Goal: Transaction & Acquisition: Obtain resource

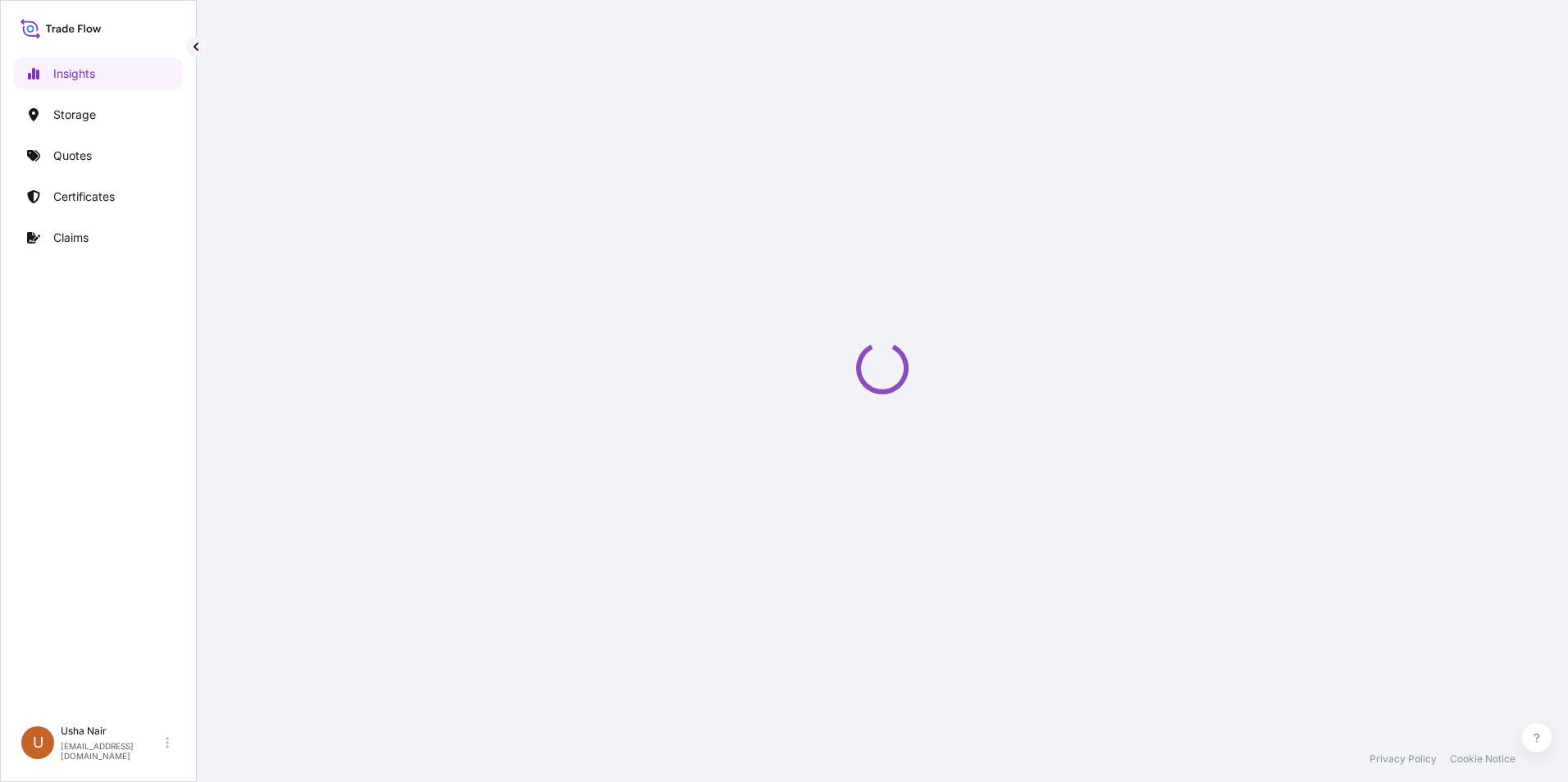
select select "2025"
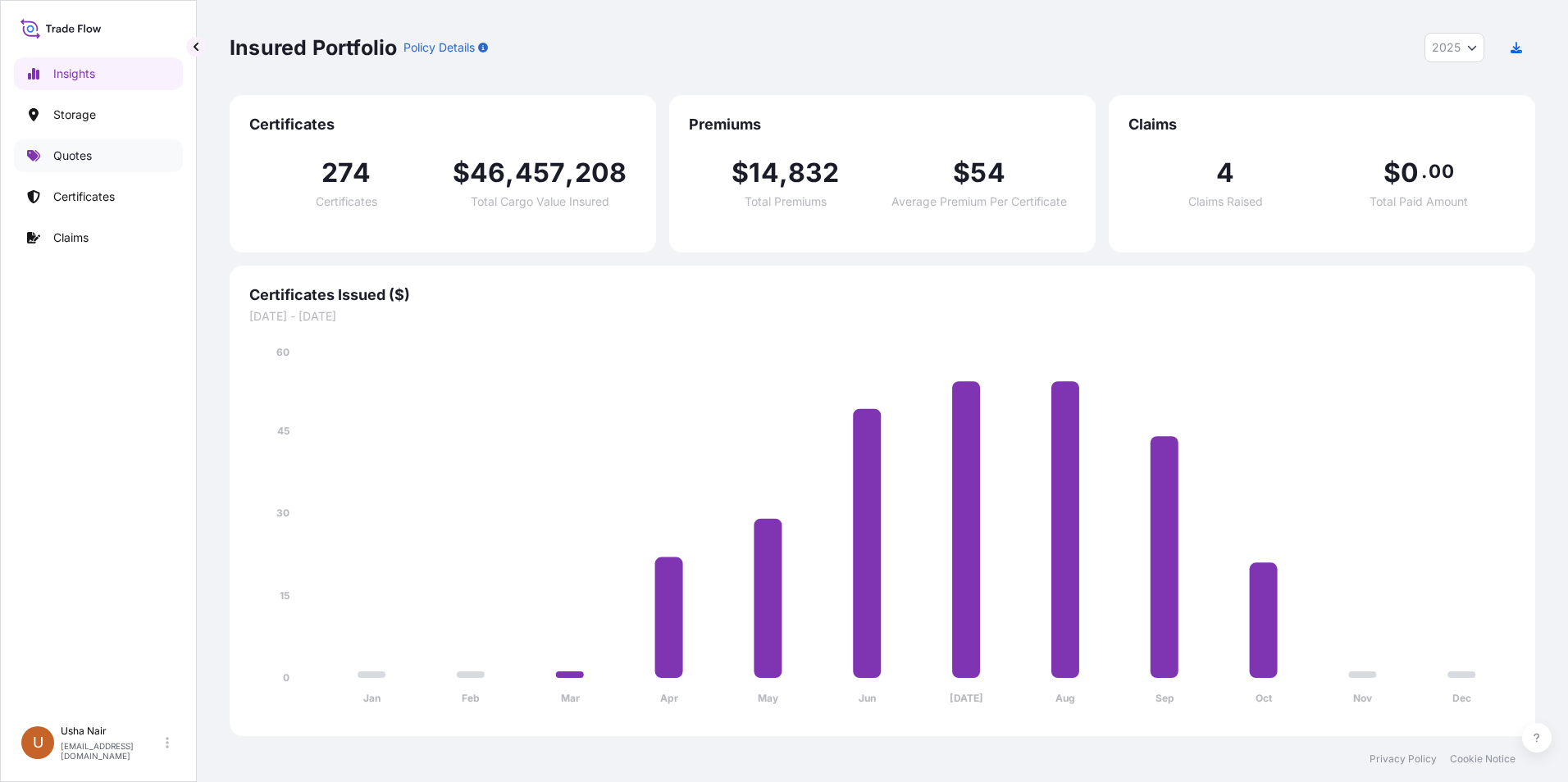
click at [79, 153] on p "Quotes" at bounding box center [72, 156] width 38 height 17
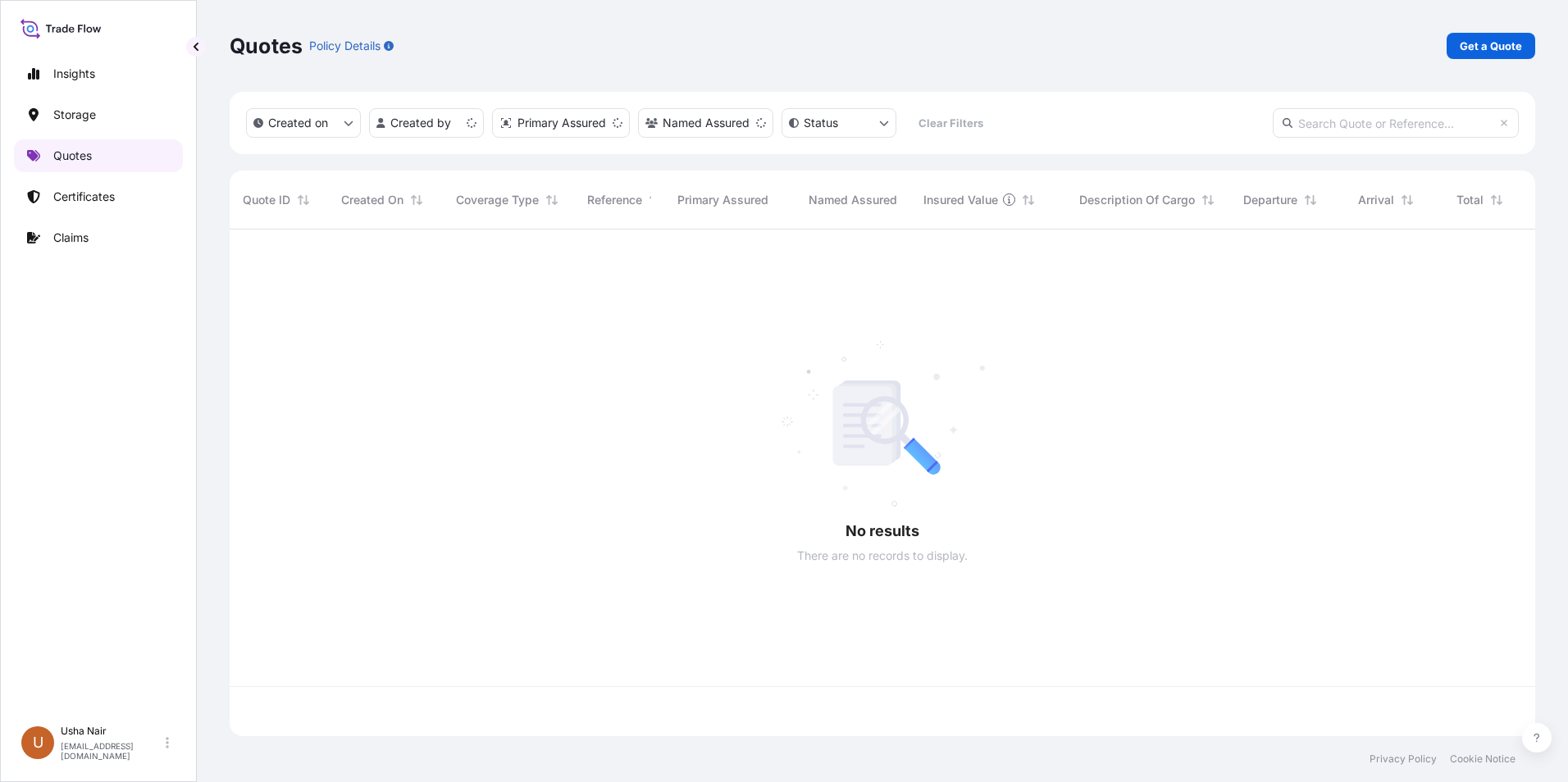
scroll to position [504, 1293]
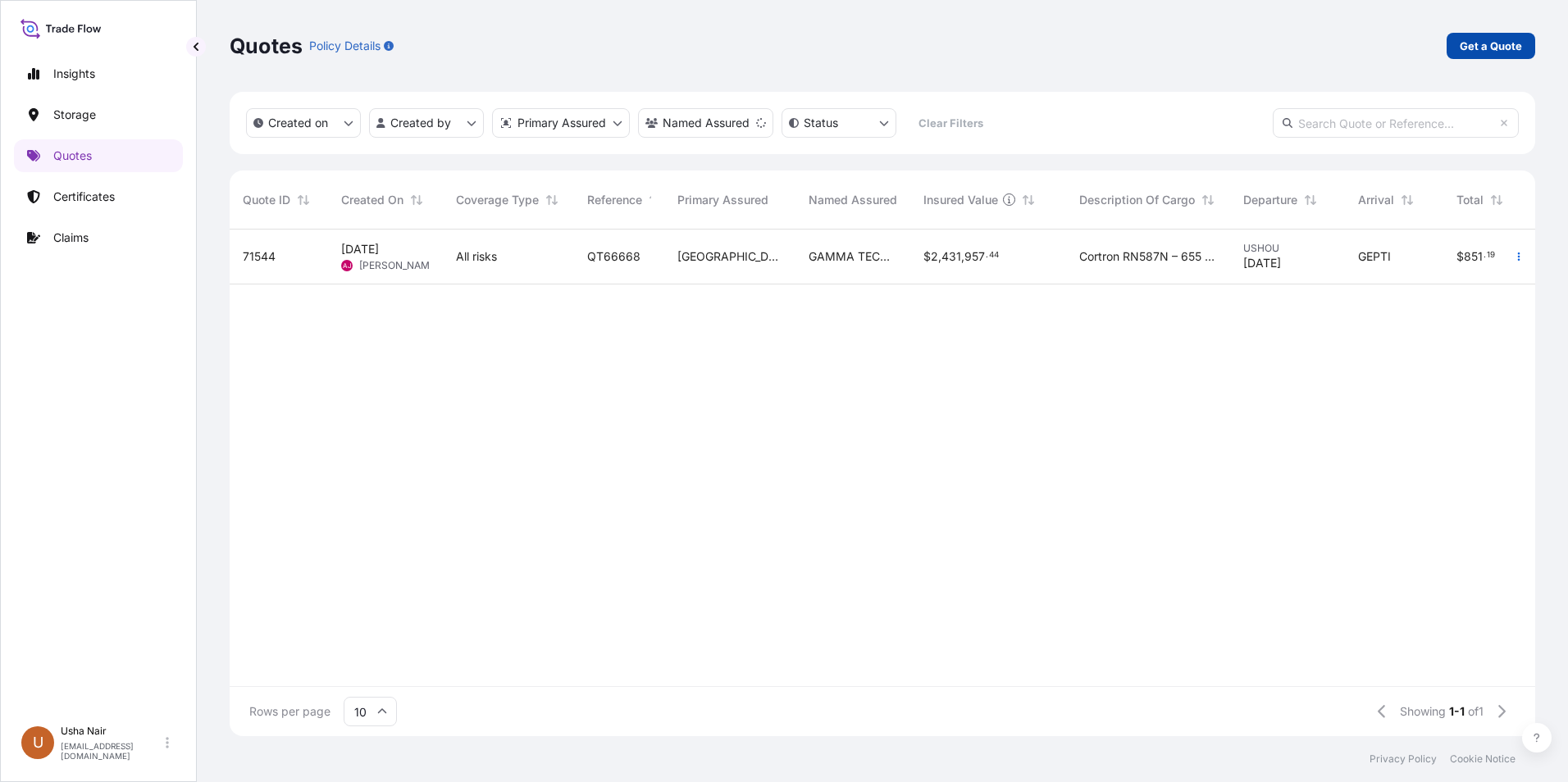
click at [1491, 49] on p "Get a Quote" at bounding box center [1490, 46] width 62 height 17
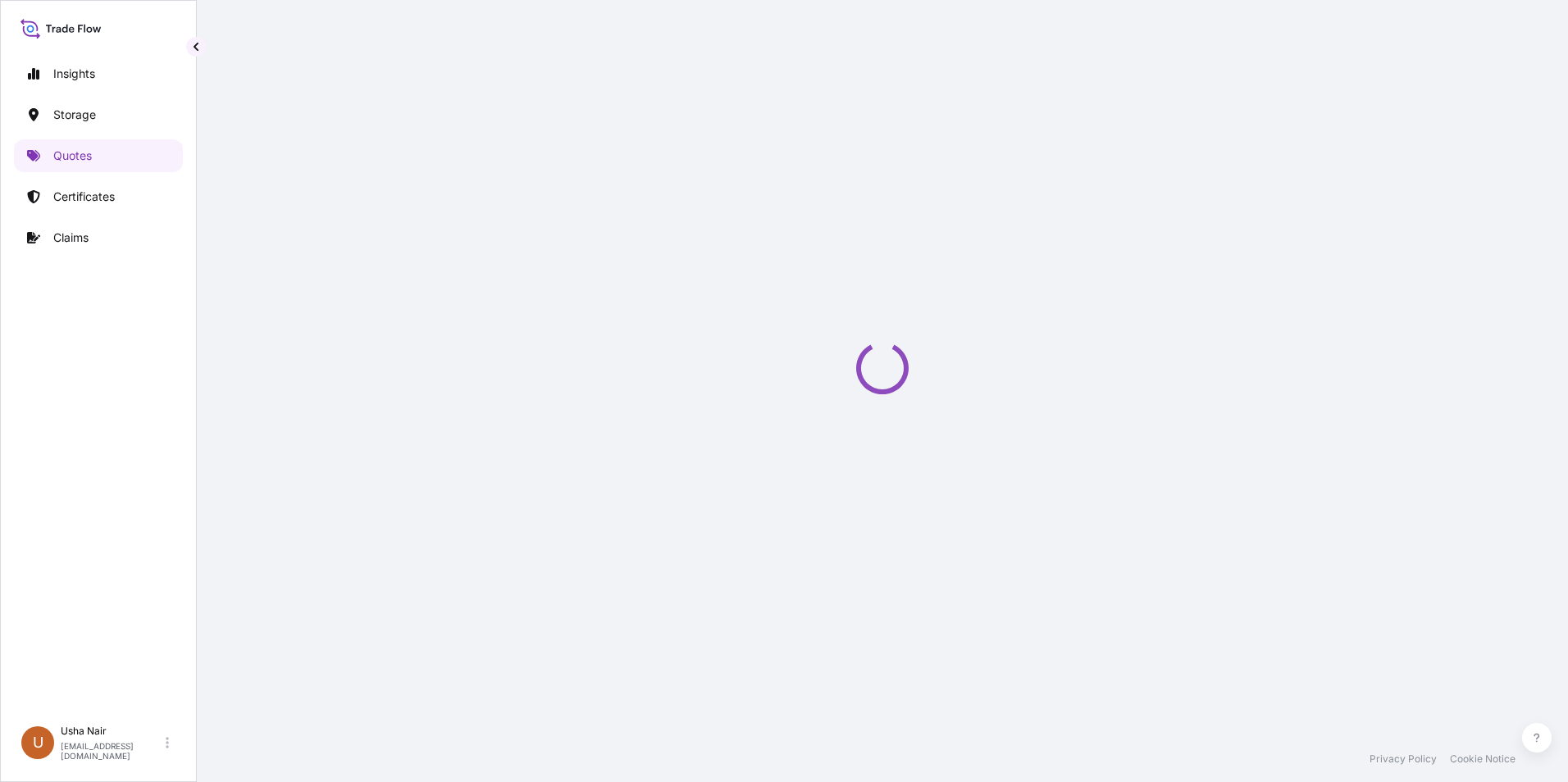
select select "Road / [GEOGRAPHIC_DATA]"
select select "Water"
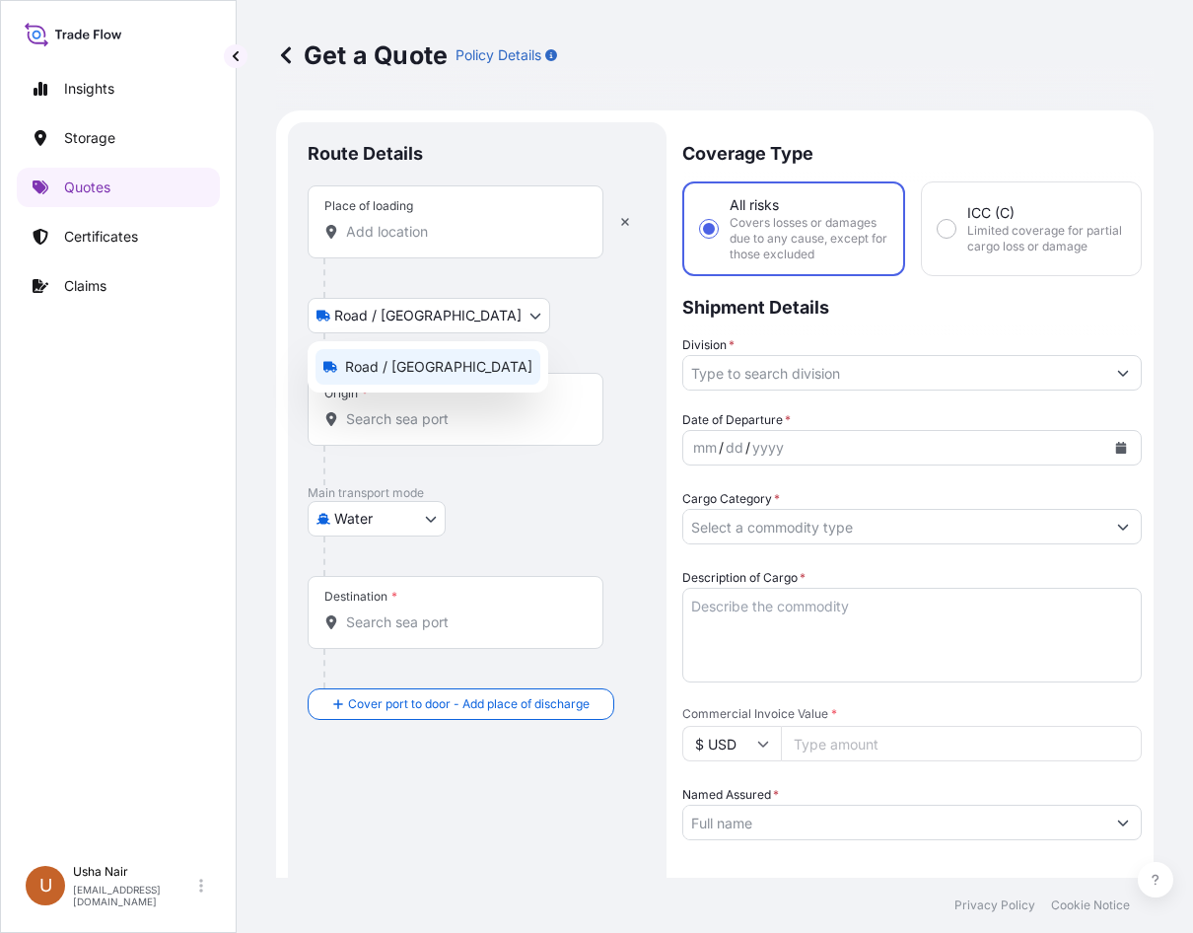
click at [415, 312] on body "Insights Storage Quotes Certificates Claims U [PERSON_NAME] [PERSON_NAME][EMAIL…" at bounding box center [596, 466] width 1193 height 933
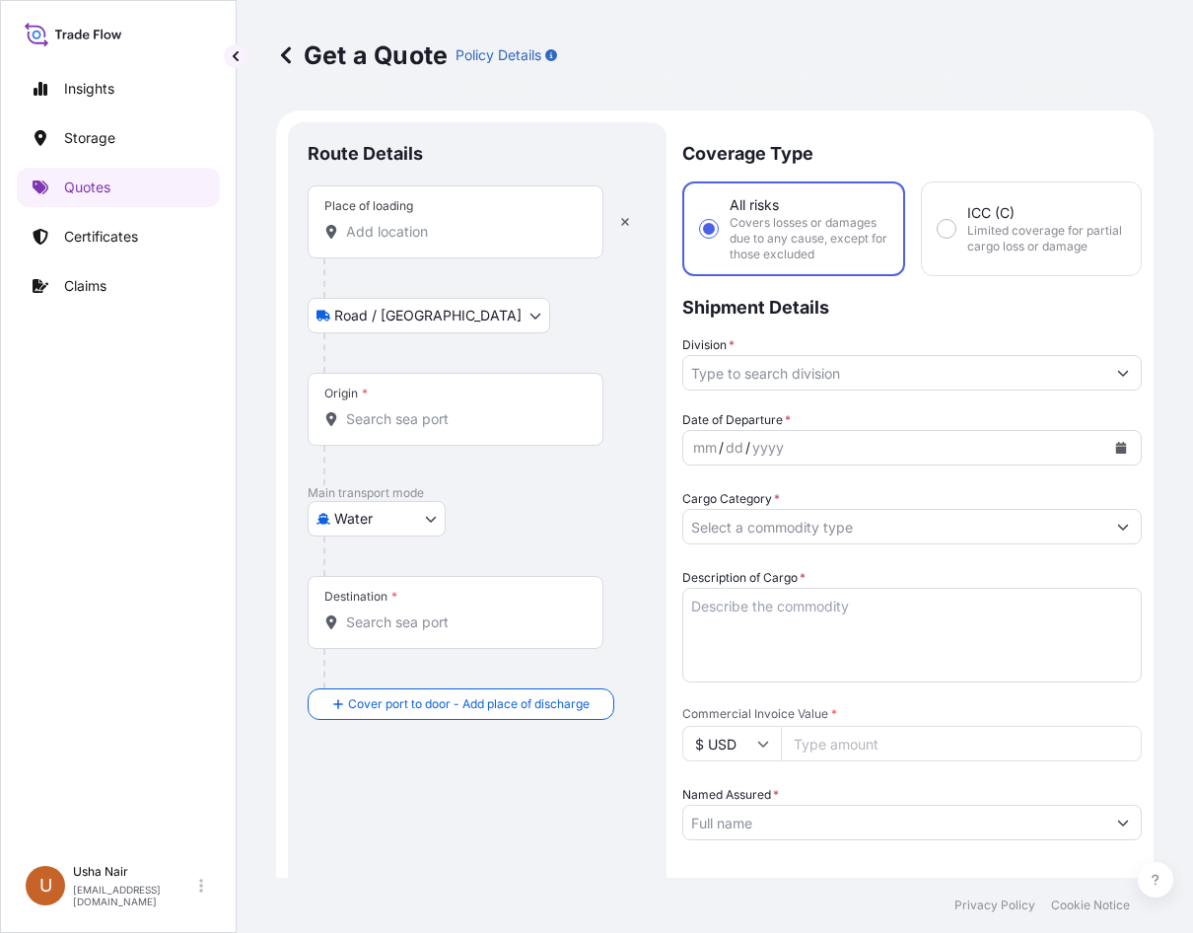
click at [382, 395] on div "Origin *" at bounding box center [456, 409] width 296 height 73
click at [382, 409] on input "Origin *" at bounding box center [462, 419] width 233 height 20
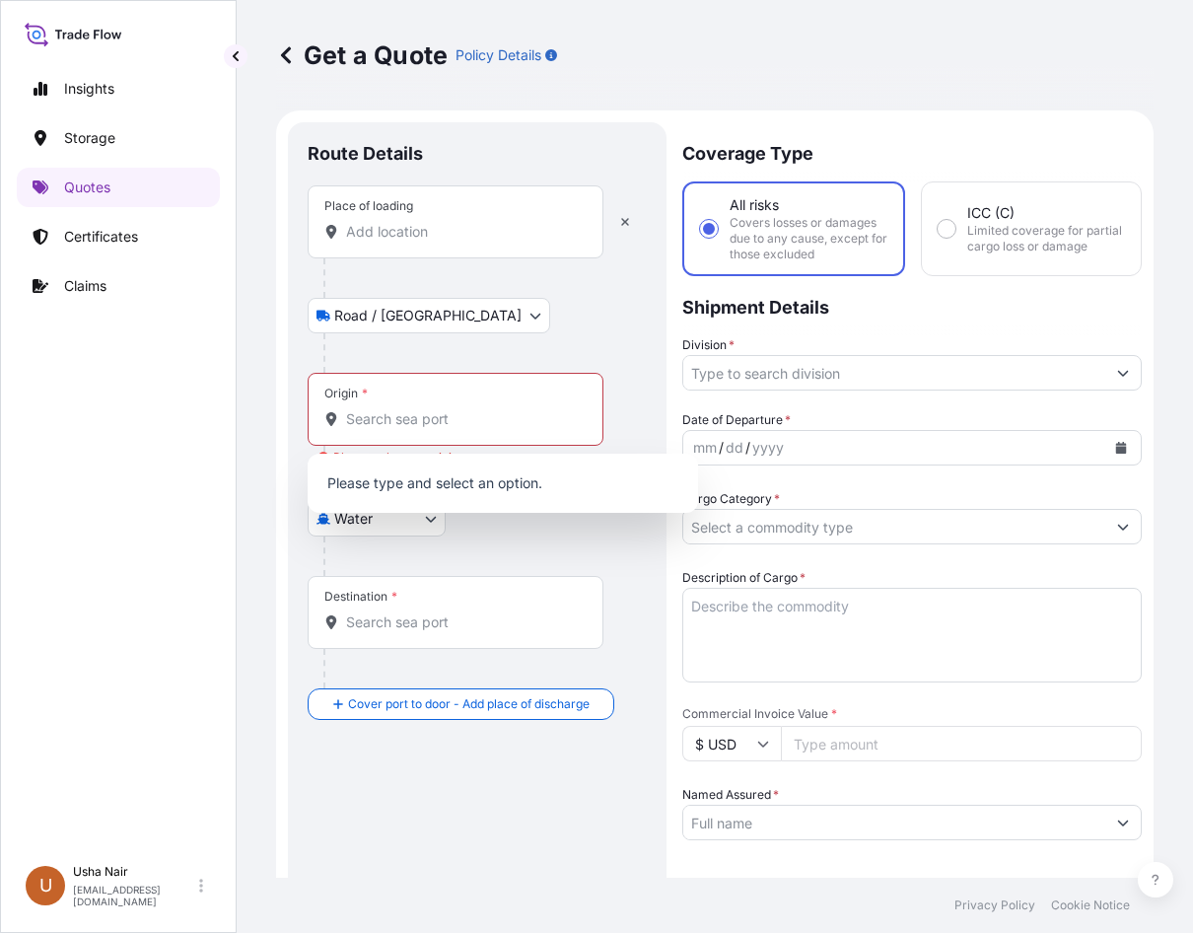
click at [370, 383] on div "Origin *" at bounding box center [456, 409] width 296 height 73
click at [370, 409] on input "Origin * Please select an origin" at bounding box center [462, 419] width 233 height 20
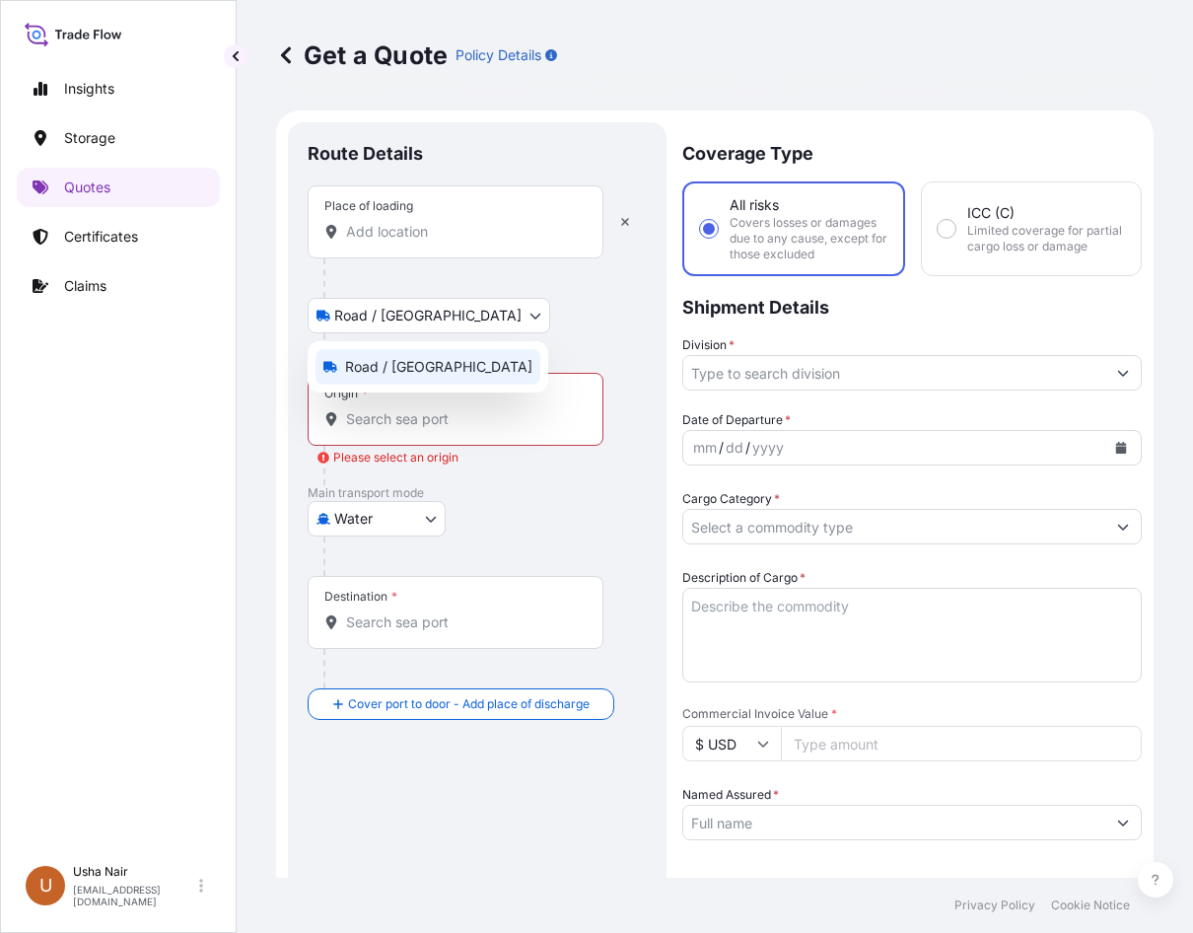
click at [322, 309] on body "0 options available. 0 options available. Insights Storage Quotes Certificates …" at bounding box center [596, 466] width 1193 height 933
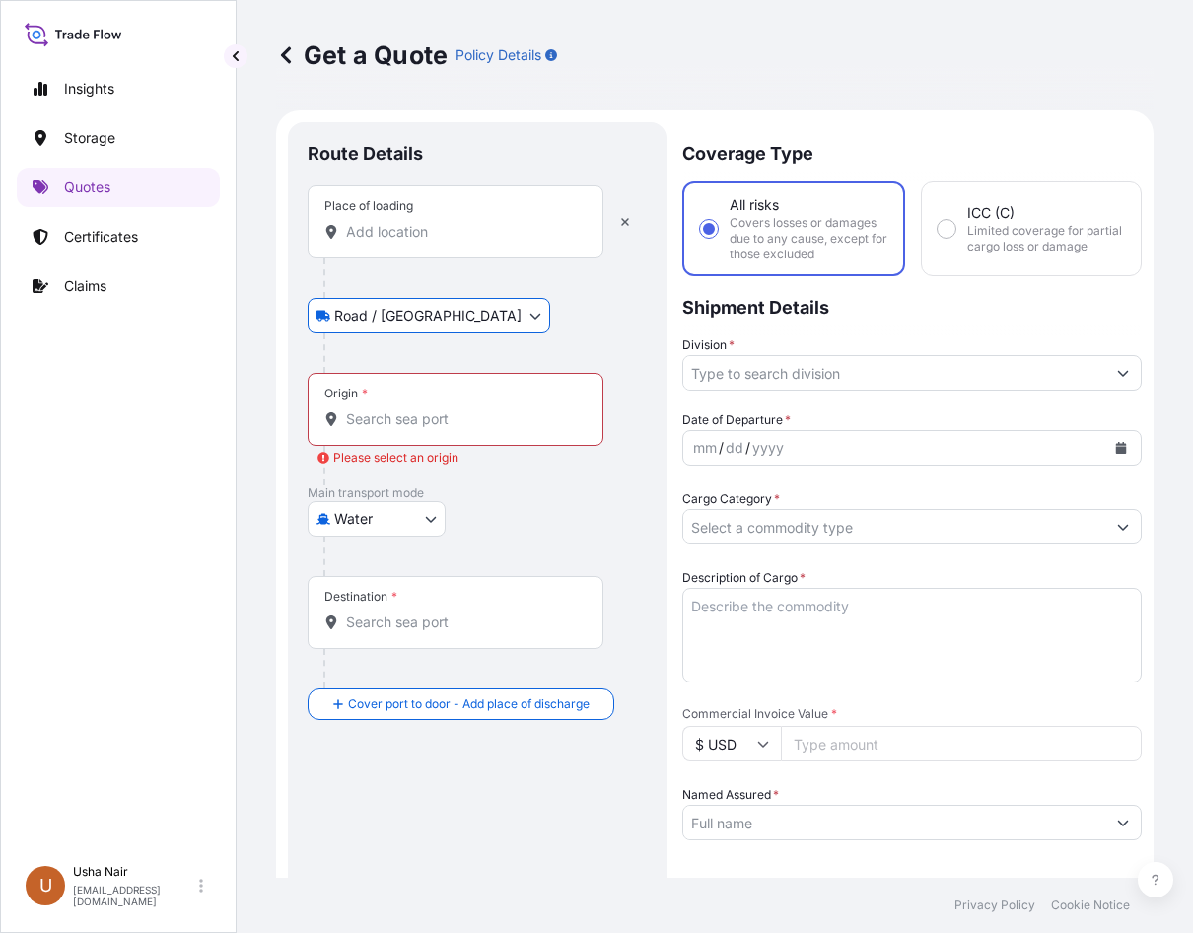
click at [498, 221] on div "Place of loading" at bounding box center [456, 221] width 296 height 73
click at [498, 222] on input "Place of loading" at bounding box center [462, 232] width 233 height 20
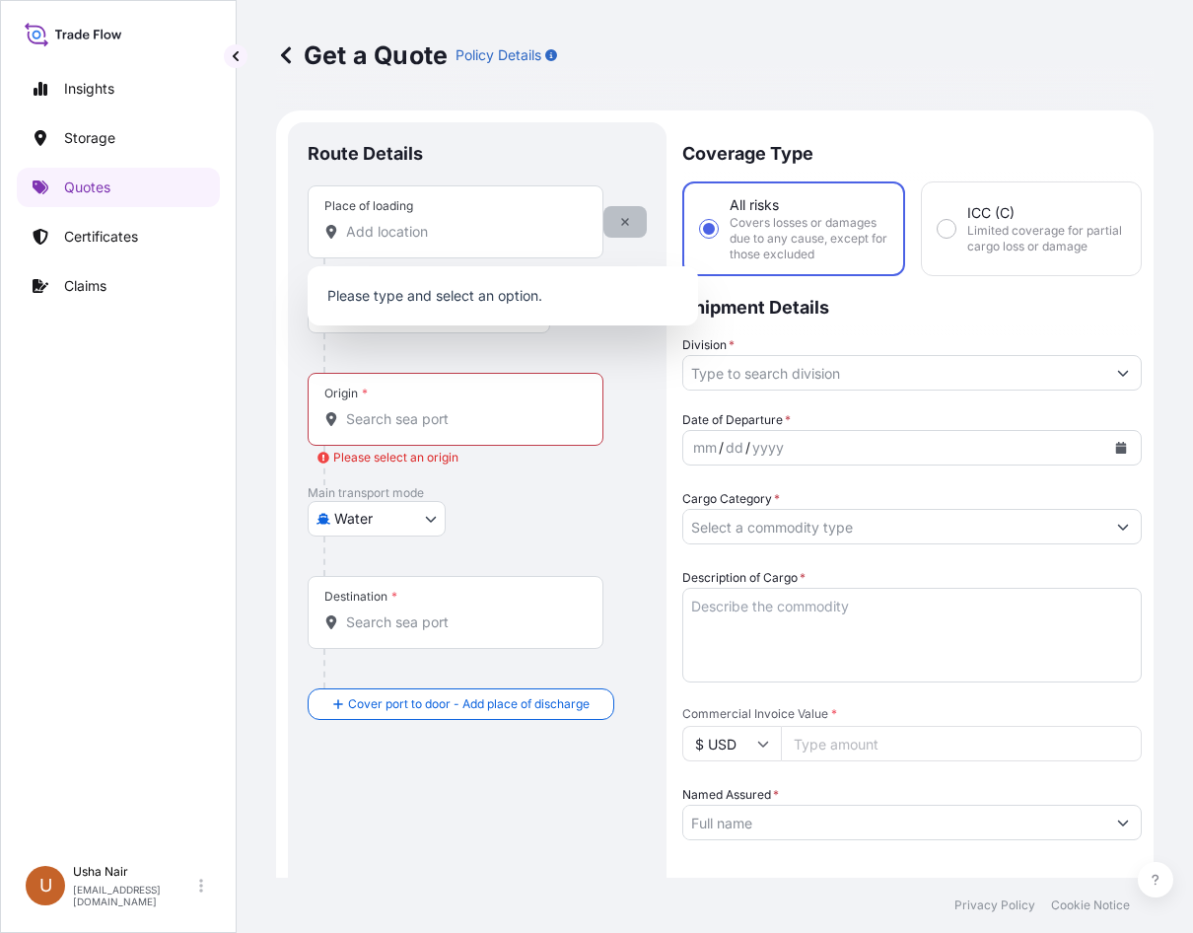
click at [629, 223] on icon "button" at bounding box center [625, 222] width 12 height 12
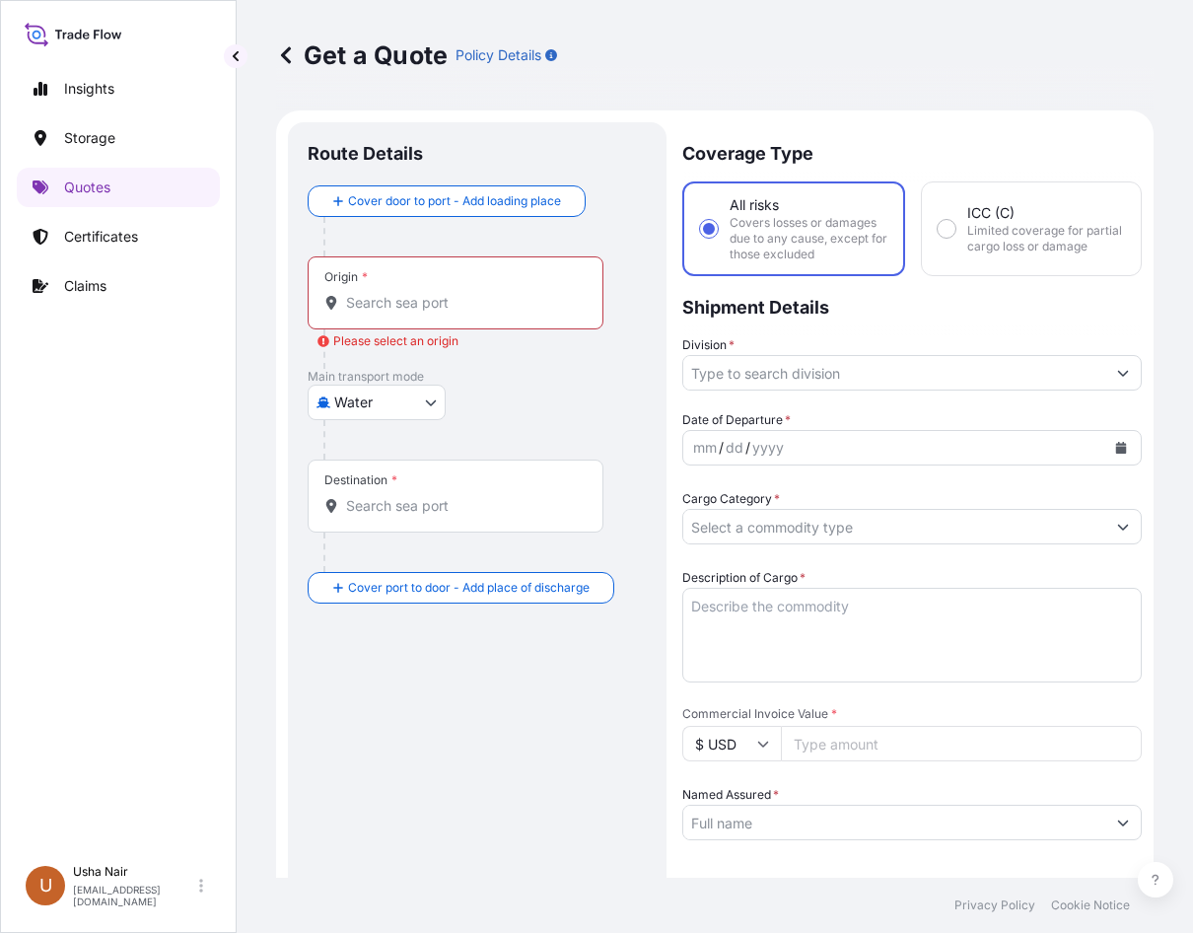
click at [442, 313] on div "Origin *" at bounding box center [456, 292] width 296 height 73
click at [442, 313] on input "Origin * Please select an origin" at bounding box center [462, 303] width 233 height 20
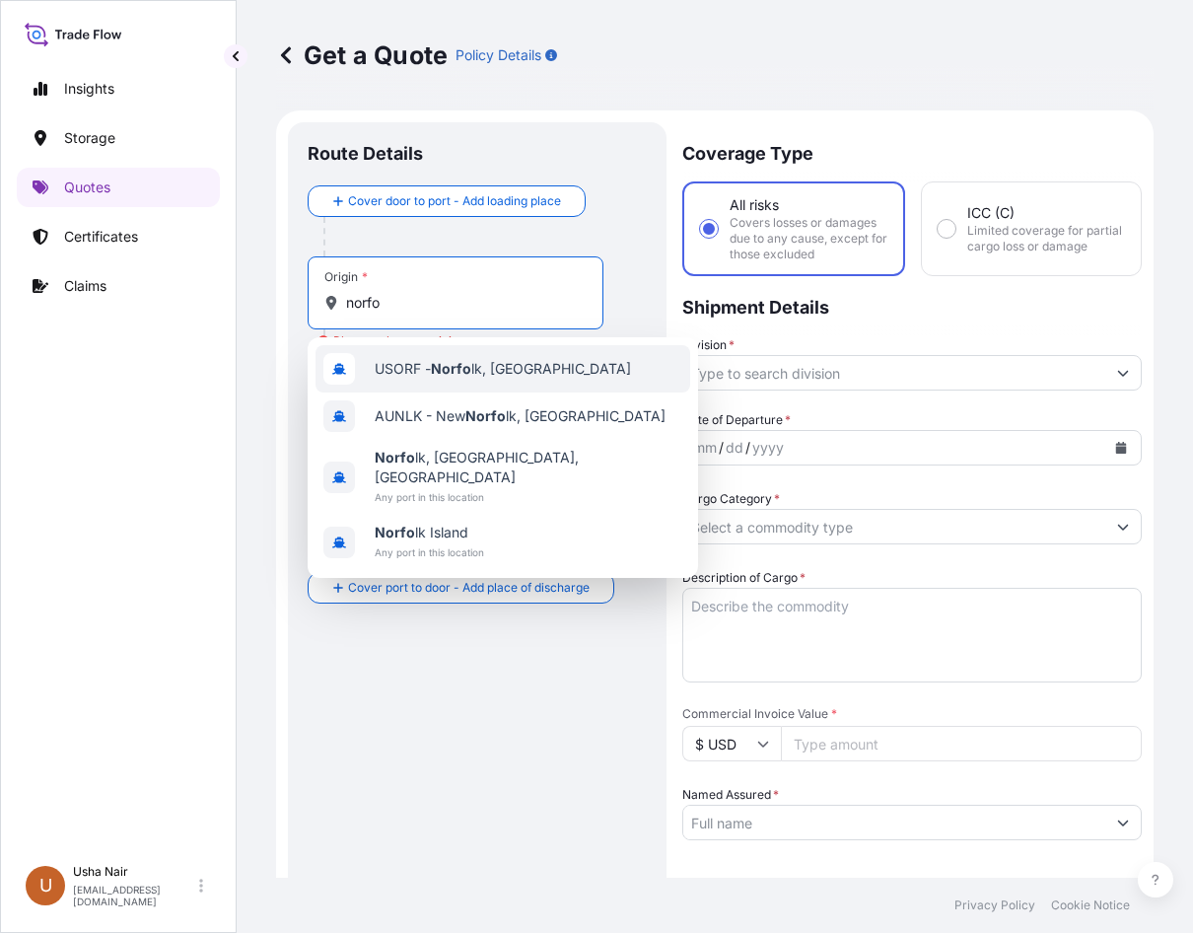
click at [494, 372] on span "USORF - Norfo lk, [GEOGRAPHIC_DATA]" at bounding box center [503, 369] width 256 height 20
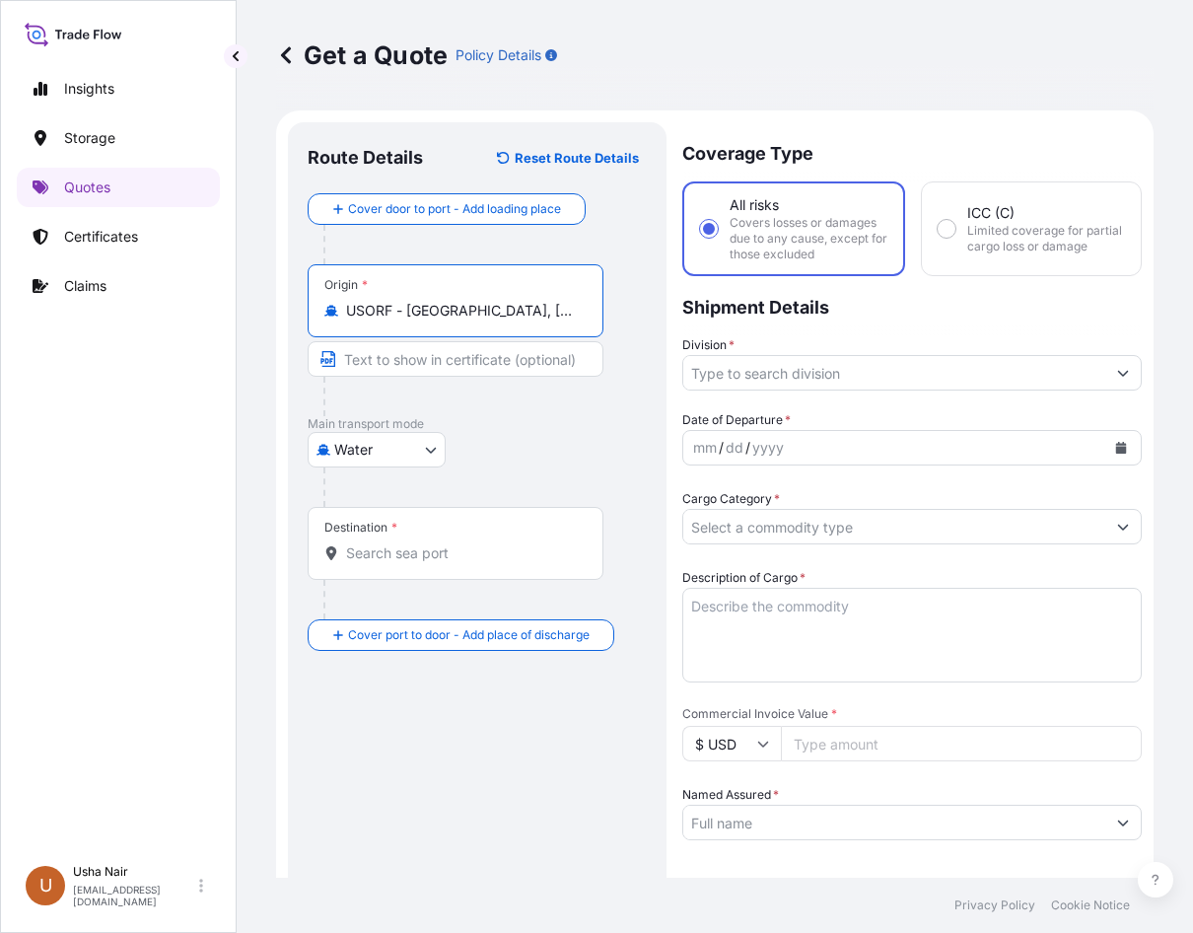
type input "USORF - [GEOGRAPHIC_DATA], [GEOGRAPHIC_DATA]"
click at [419, 540] on div "Destination *" at bounding box center [456, 543] width 296 height 73
click at [419, 543] on input "Destination *" at bounding box center [462, 553] width 233 height 20
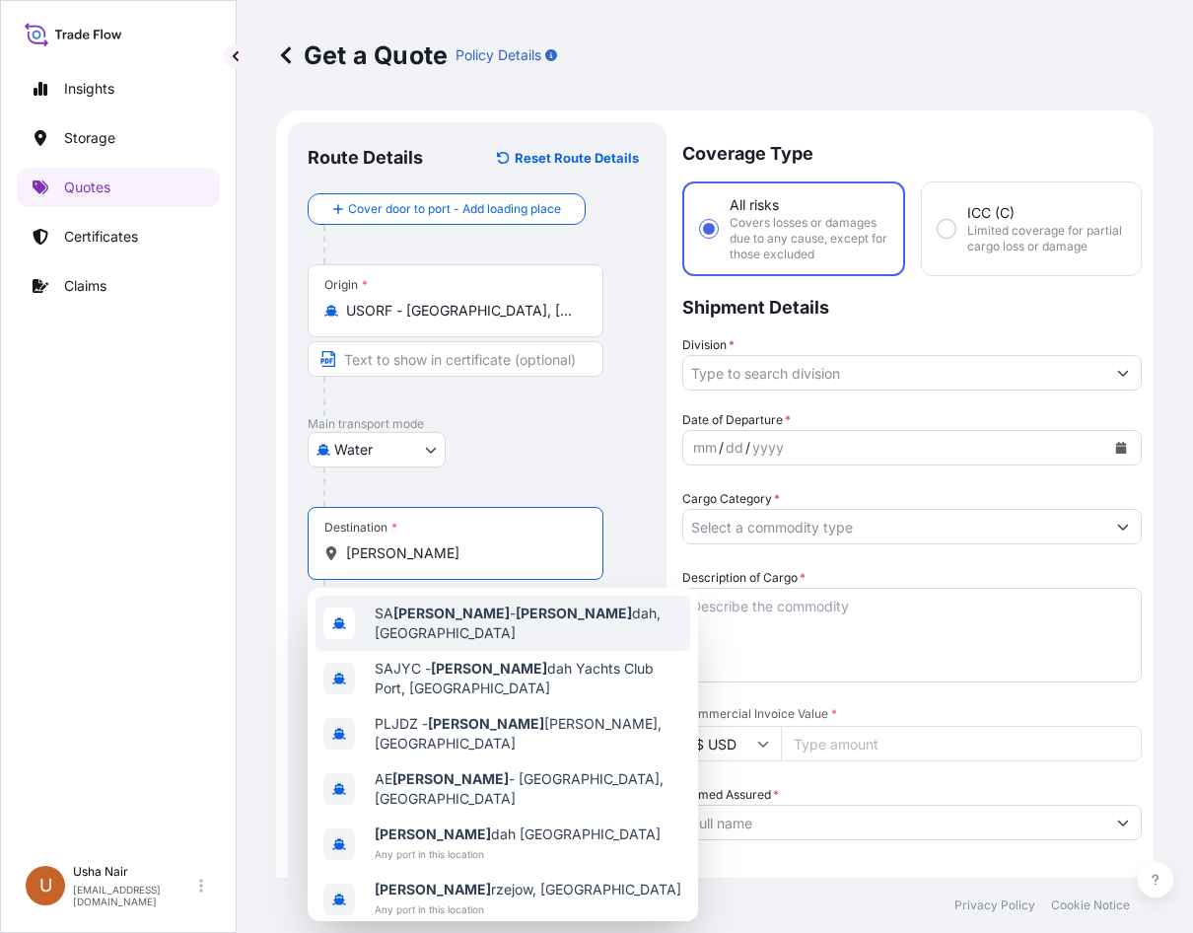
click at [462, 625] on span "SA [PERSON_NAME] dah, [GEOGRAPHIC_DATA]" at bounding box center [529, 623] width 308 height 39
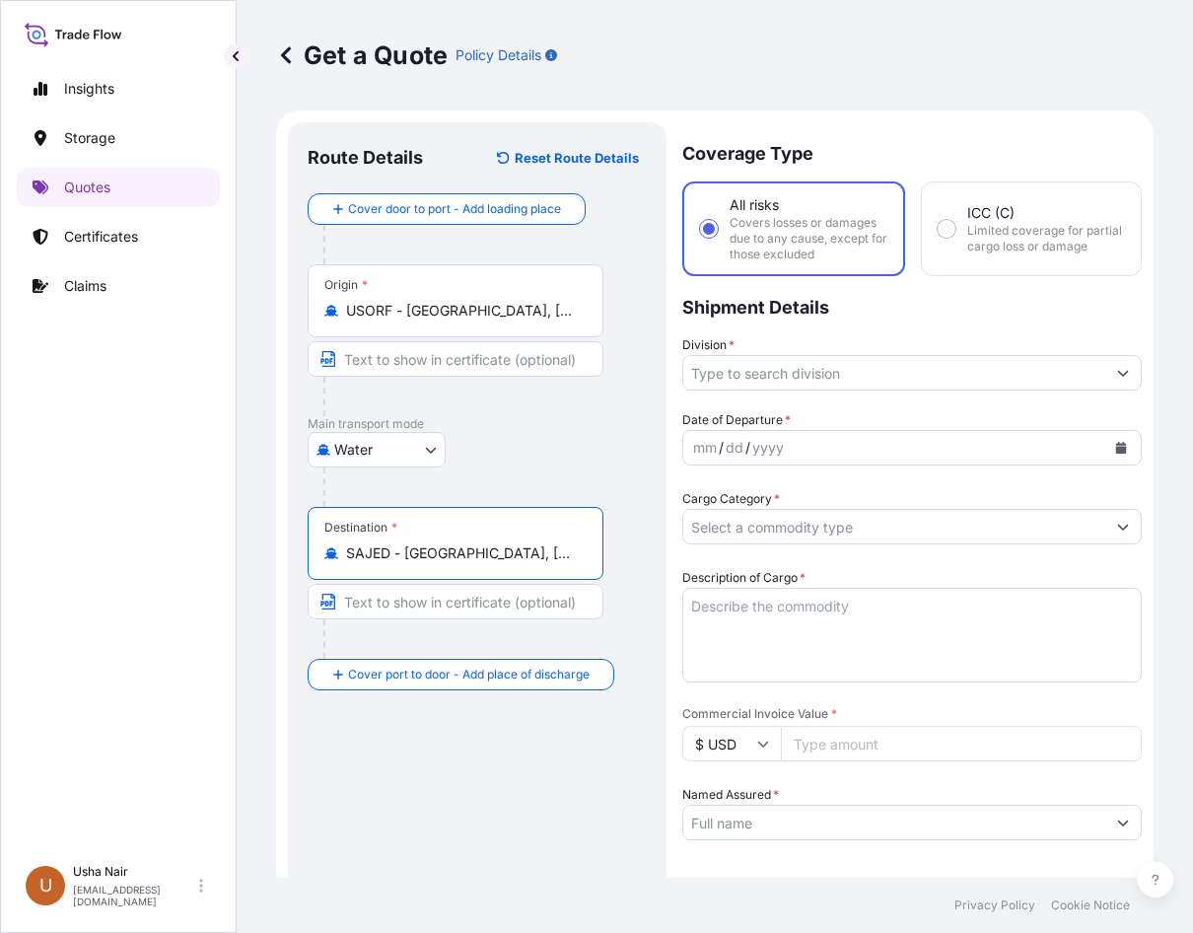
type input "SAJED - [GEOGRAPHIC_DATA], [GEOGRAPHIC_DATA]"
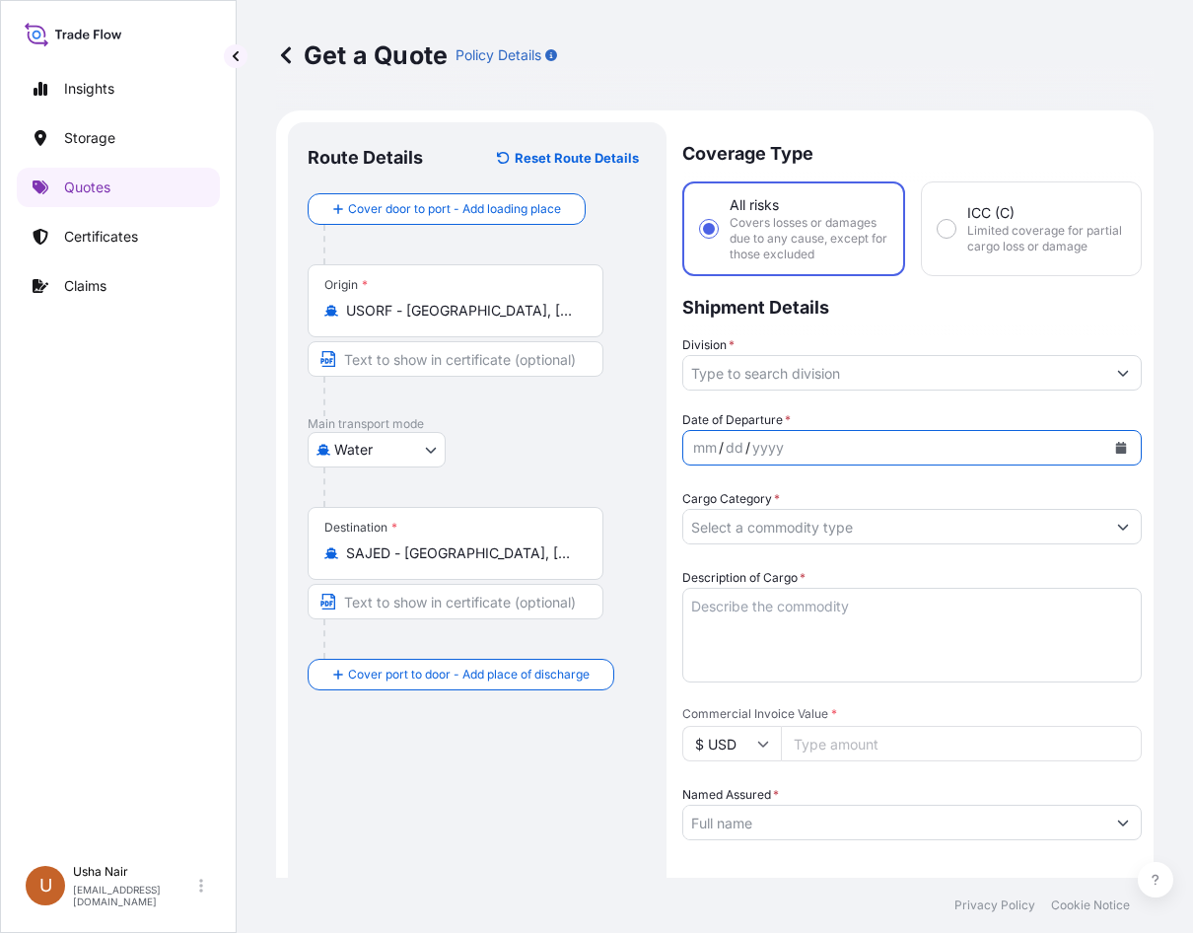
click at [1116, 447] on icon "Calendar" at bounding box center [1121, 448] width 11 height 12
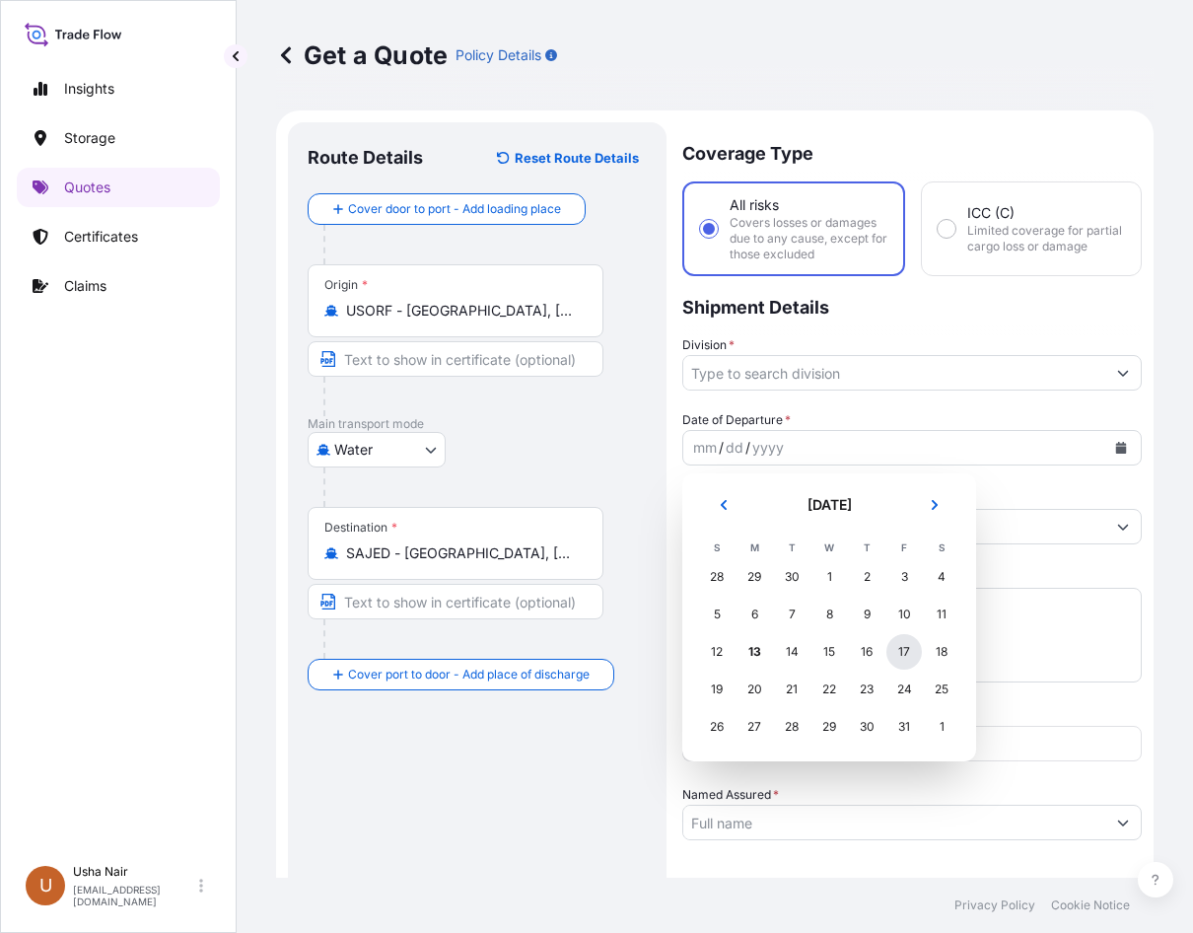
click at [903, 650] on div "17" at bounding box center [905, 652] width 36 height 36
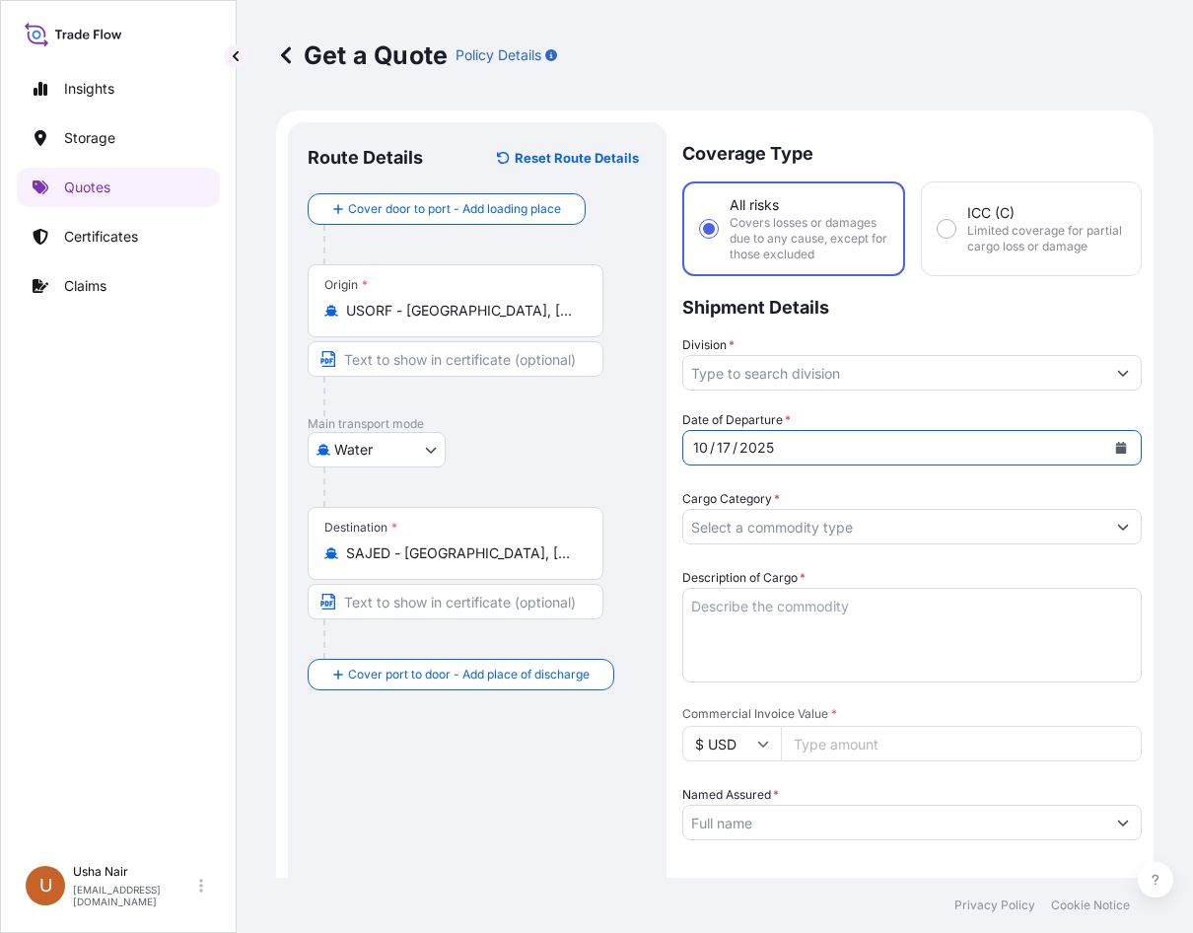
click at [1117, 371] on icon "Show suggestions" at bounding box center [1123, 373] width 12 height 12
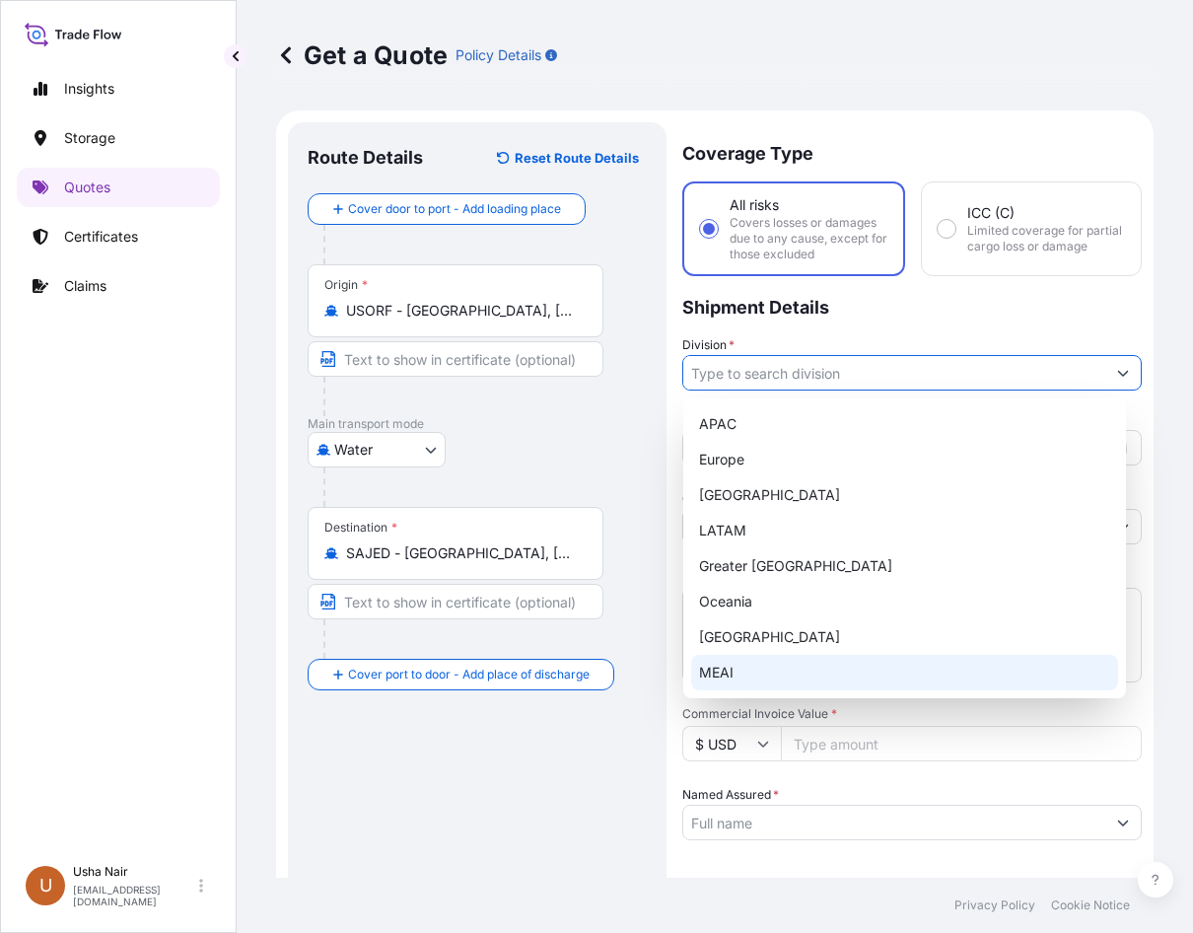
click at [730, 672] on div "MEAI" at bounding box center [904, 673] width 427 height 36
type input "MEAI"
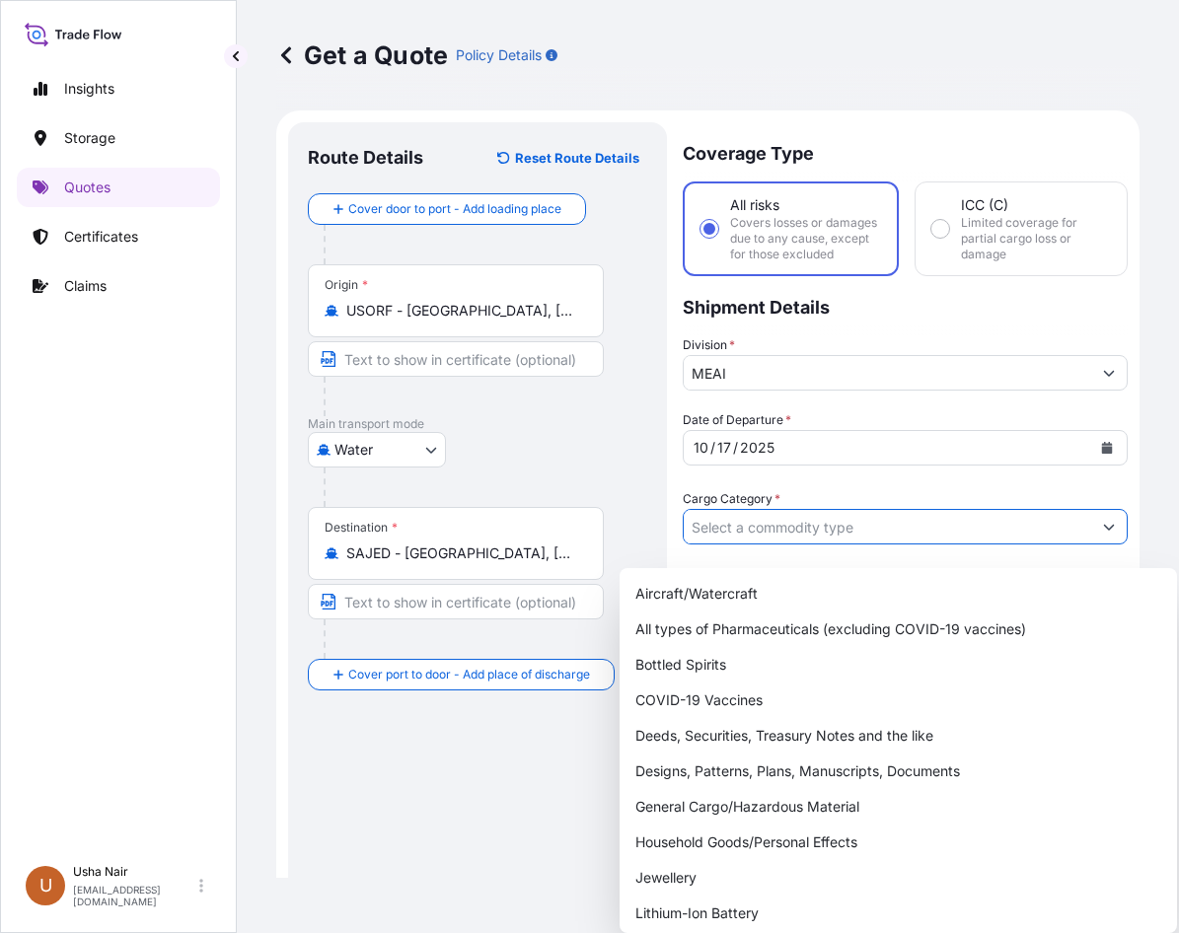
click at [1103, 528] on button "Show suggestions" at bounding box center [1109, 527] width 36 height 36
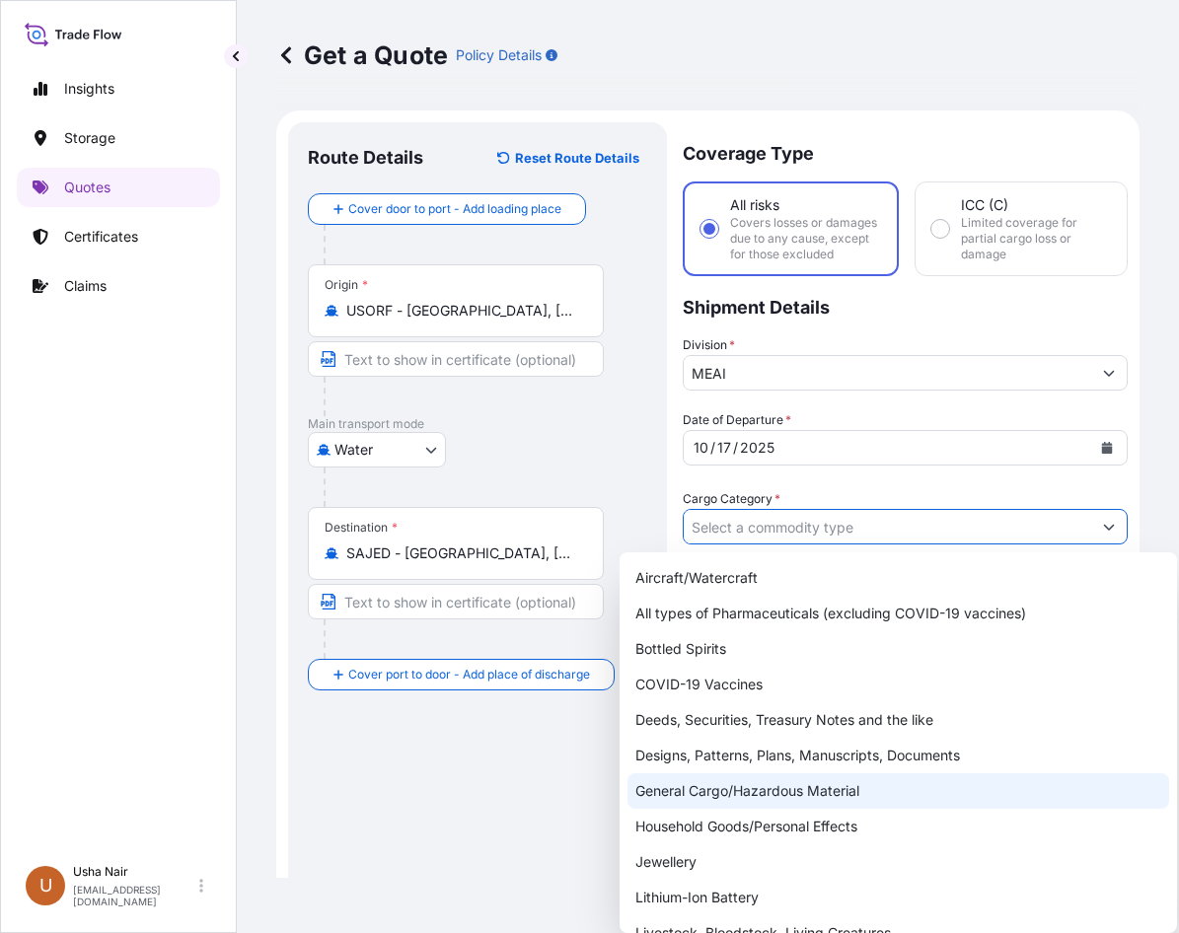
click at [690, 787] on div "General Cargo/Hazardous Material" at bounding box center [897, 791] width 541 height 36
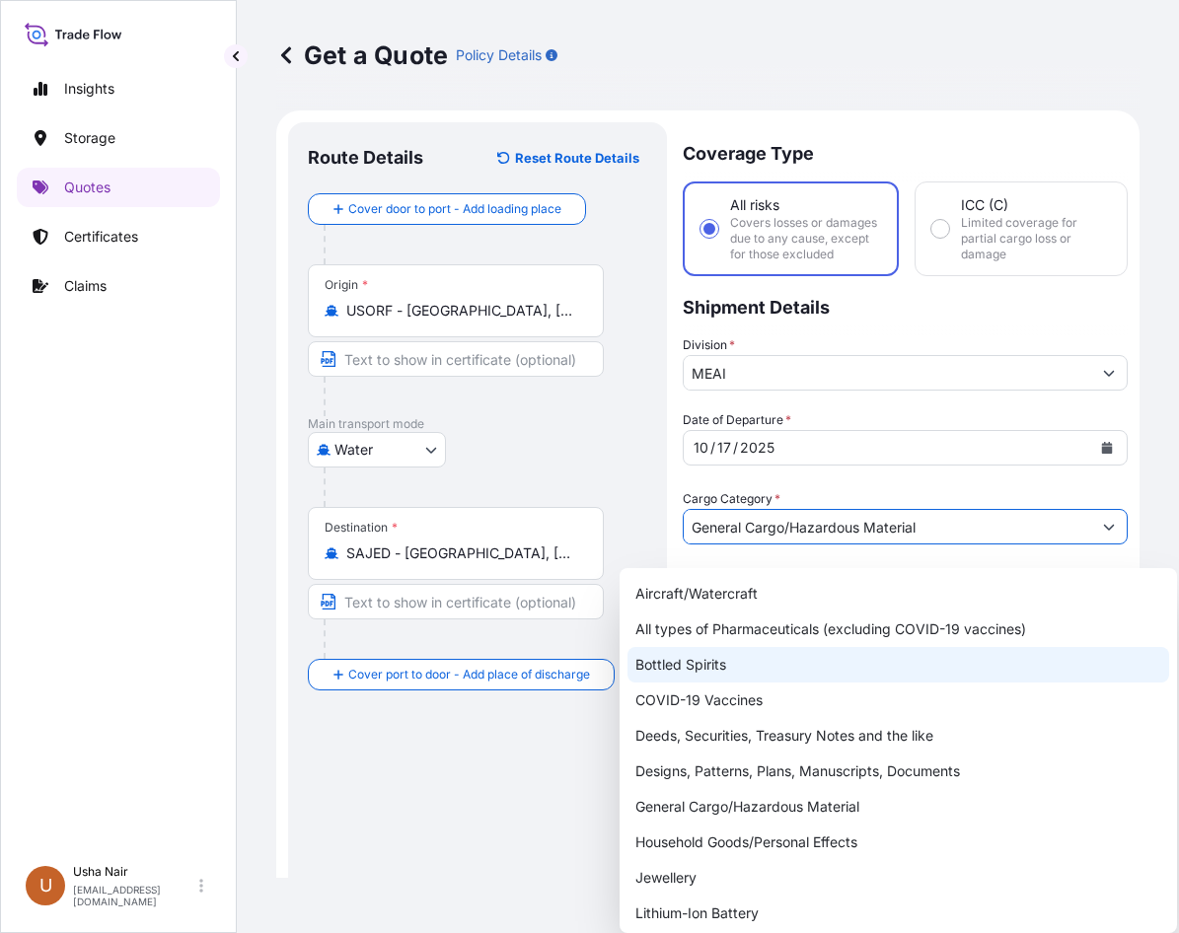
click at [873, 644] on div "Aircraft/Watercraft All types of Pharmaceuticals (excluding [MEDICAL_DATA] vacc…" at bounding box center [897, 931] width 541 height 710
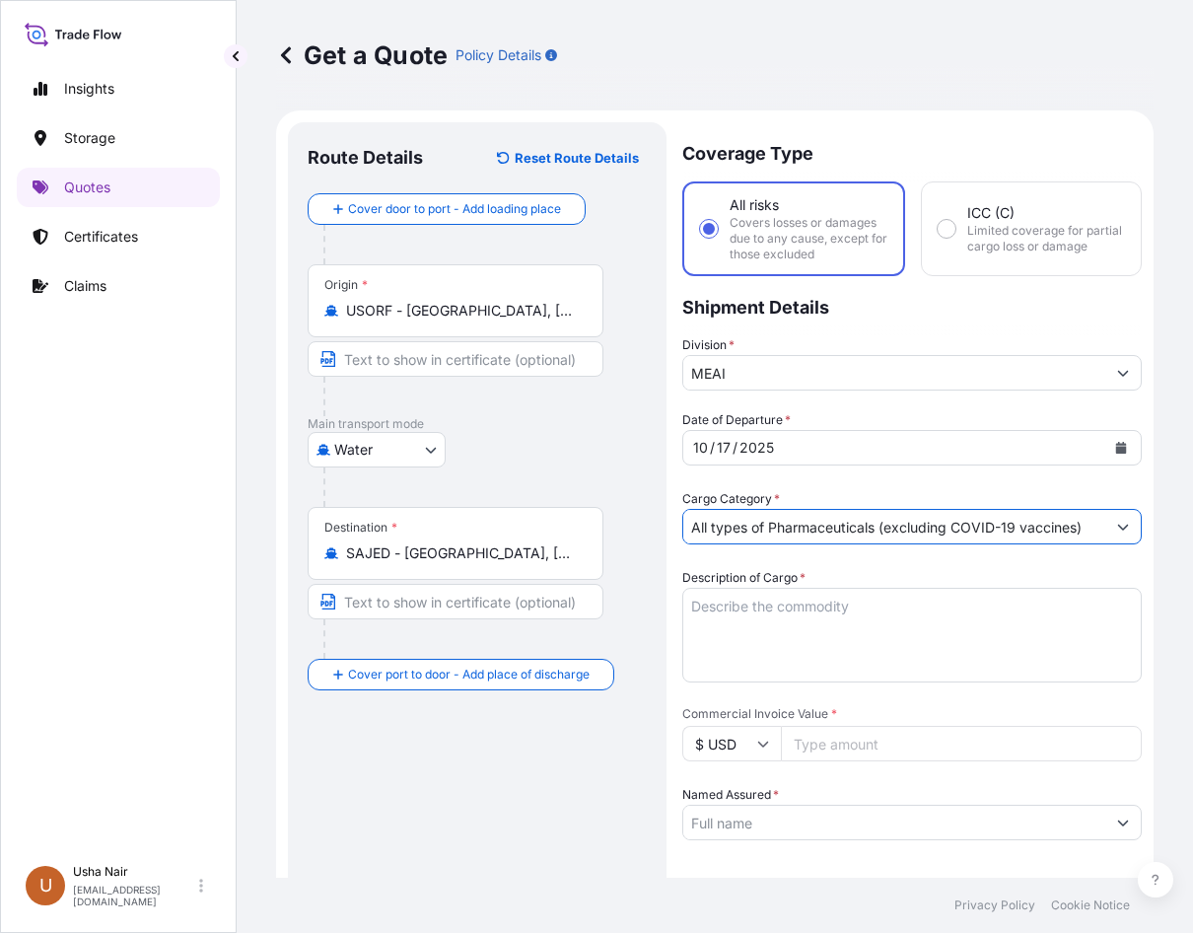
paste input "Pet Food"
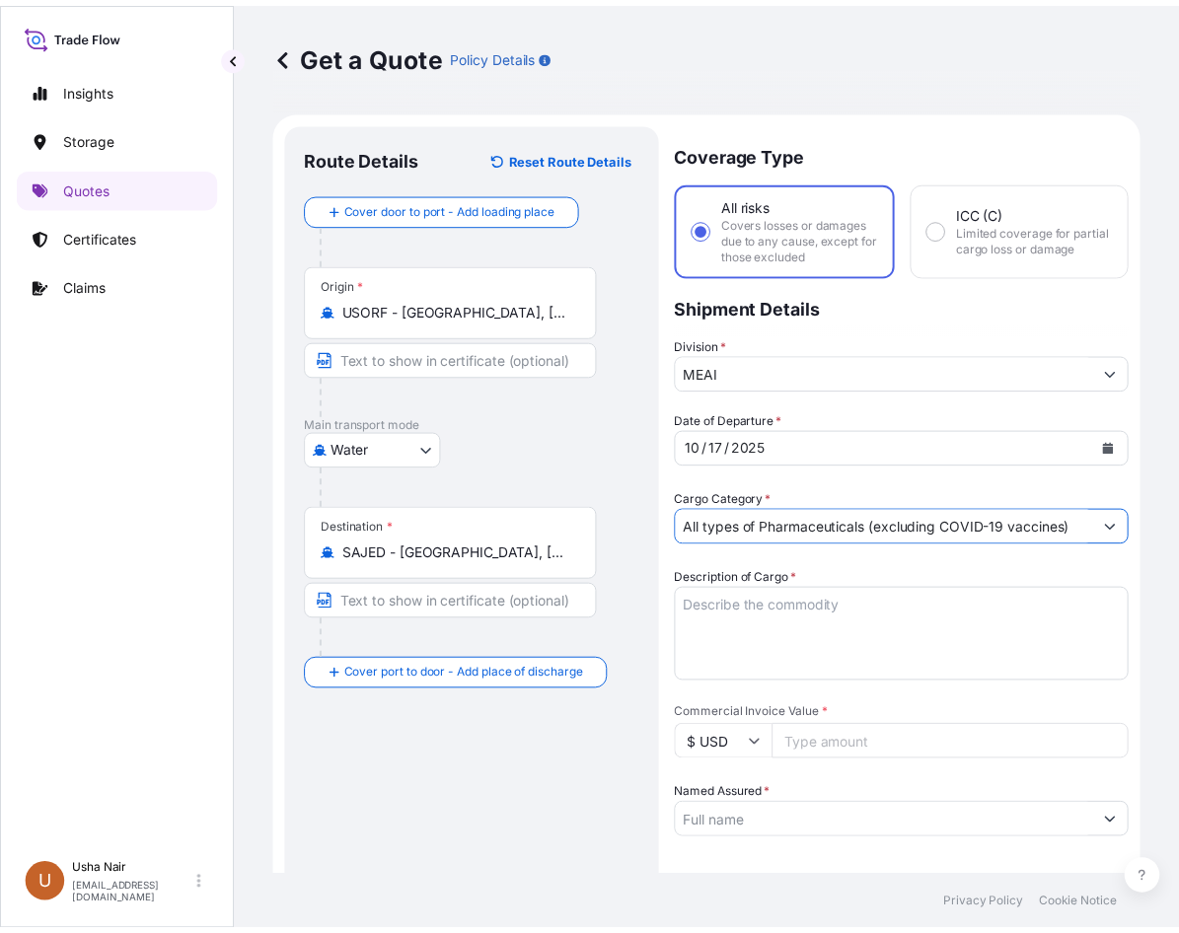
scroll to position [0, 1]
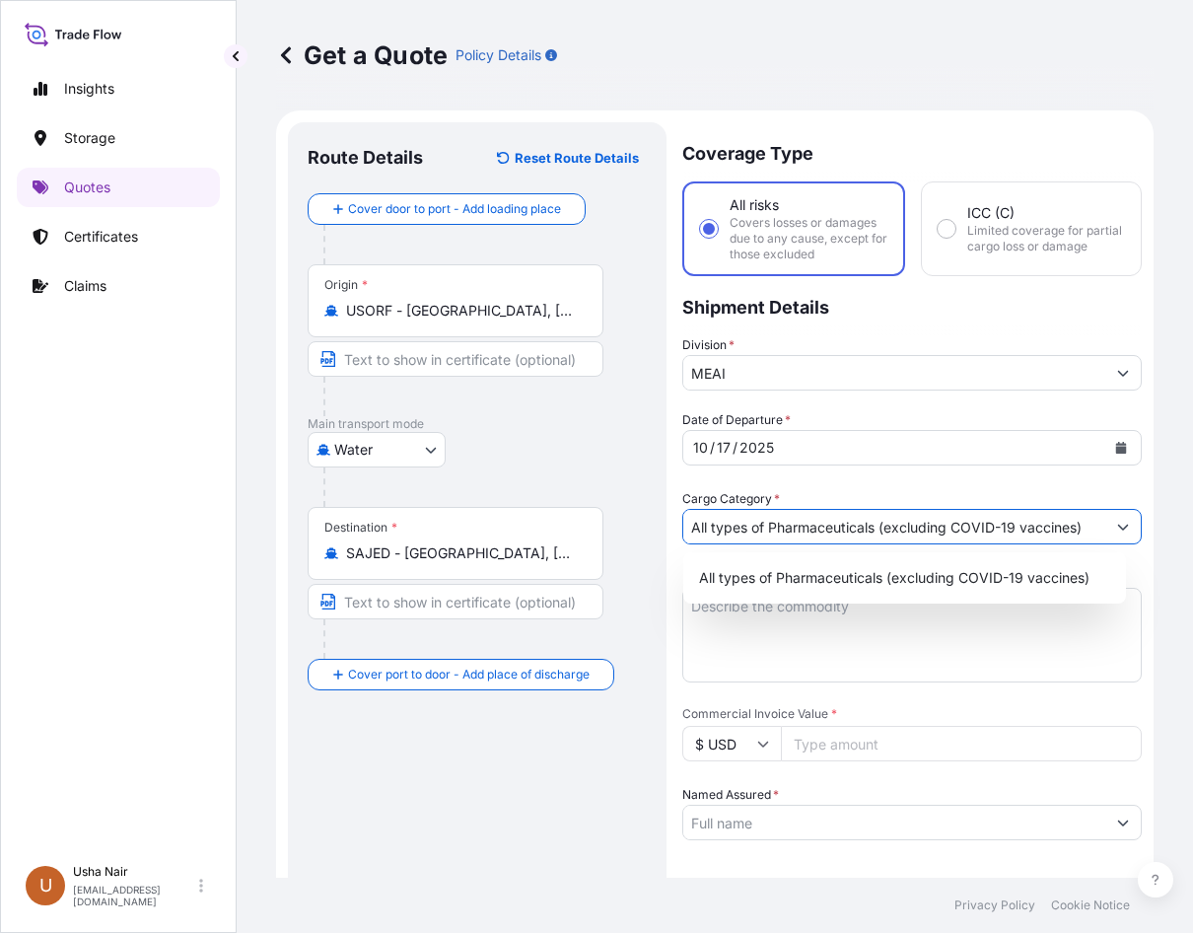
click at [1117, 525] on icon "Show suggestions" at bounding box center [1123, 527] width 12 height 12
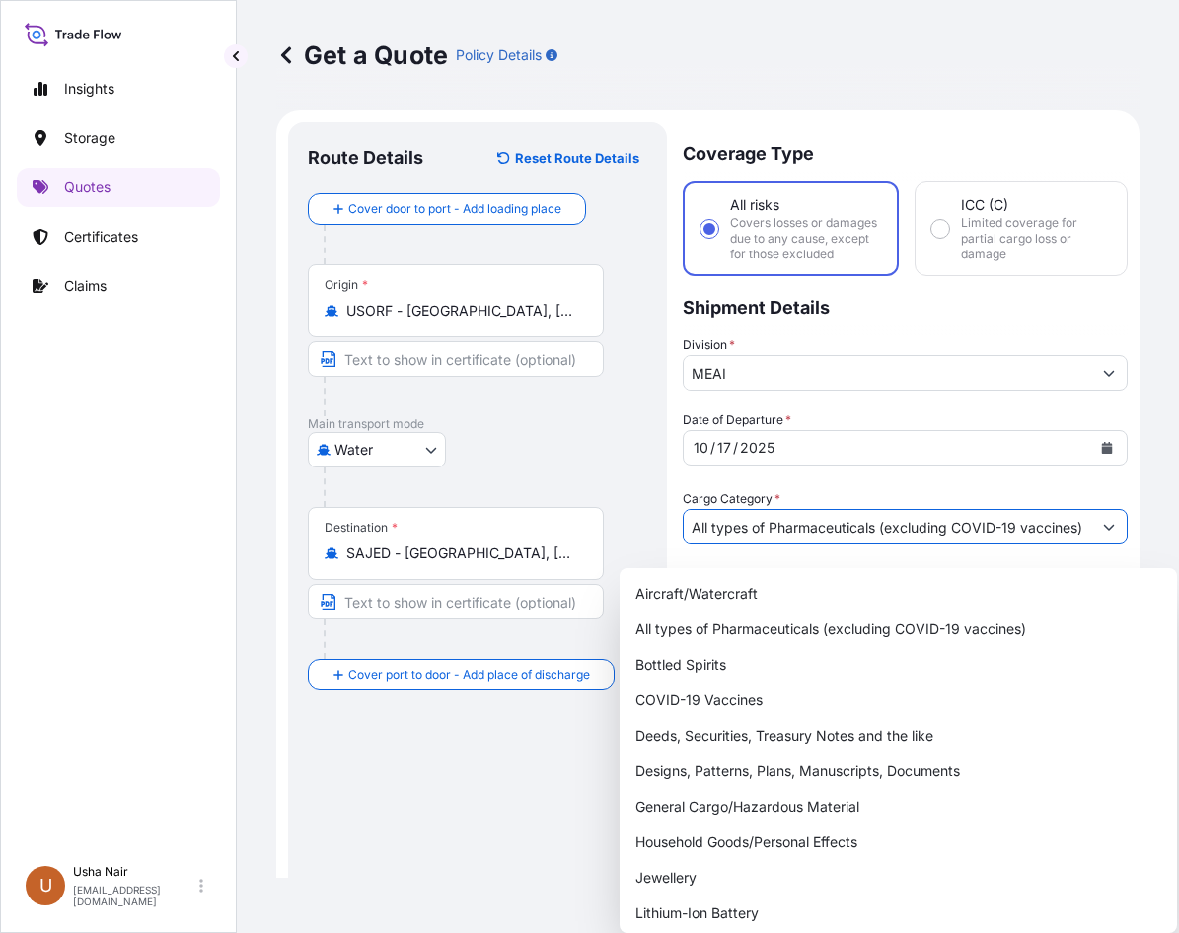
click at [1111, 530] on div "All types of Pharmaceuticals (excluding COVID-19 vaccines)" at bounding box center [904, 527] width 445 height 36
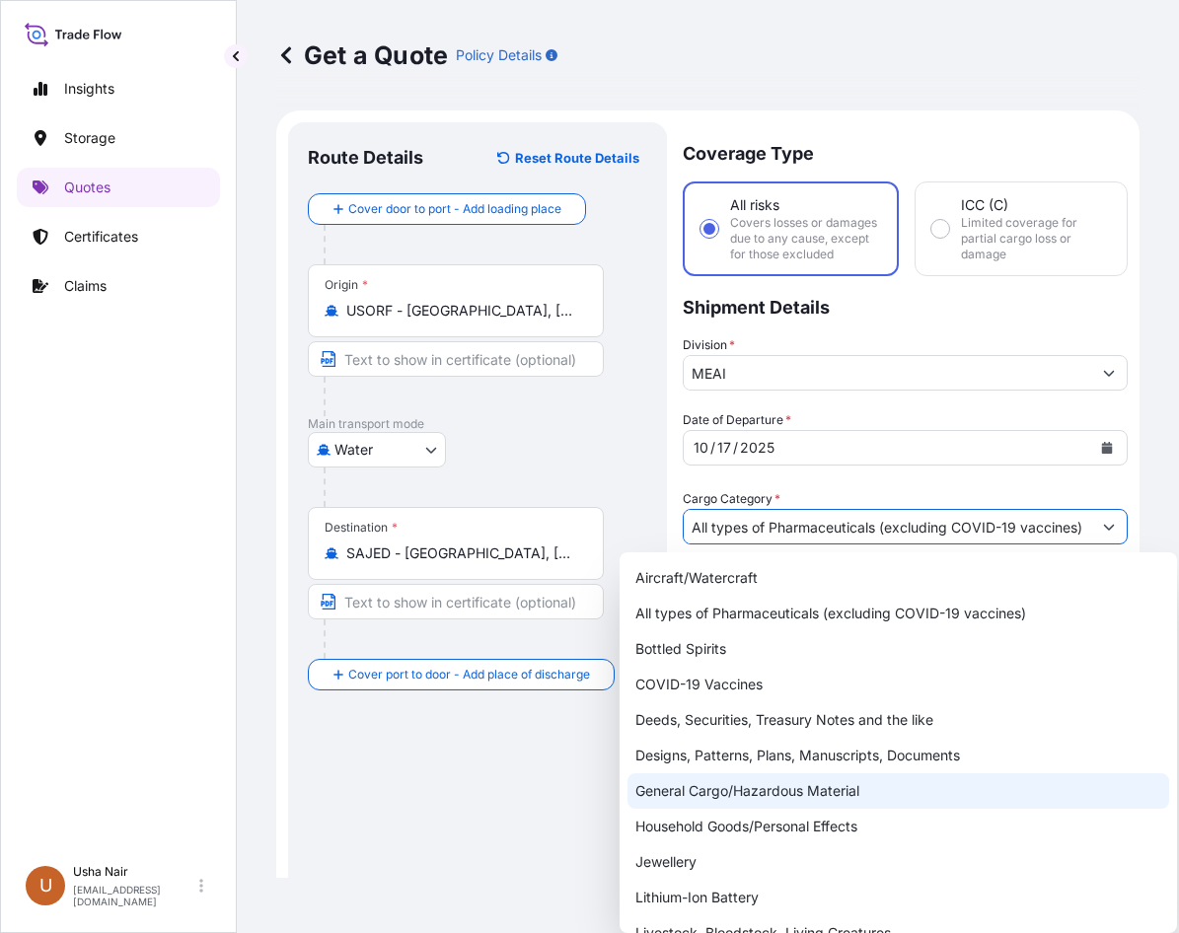
click at [690, 792] on div "General Cargo/Hazardous Material" at bounding box center [897, 791] width 541 height 36
type input "General Cargo/Hazardous Material"
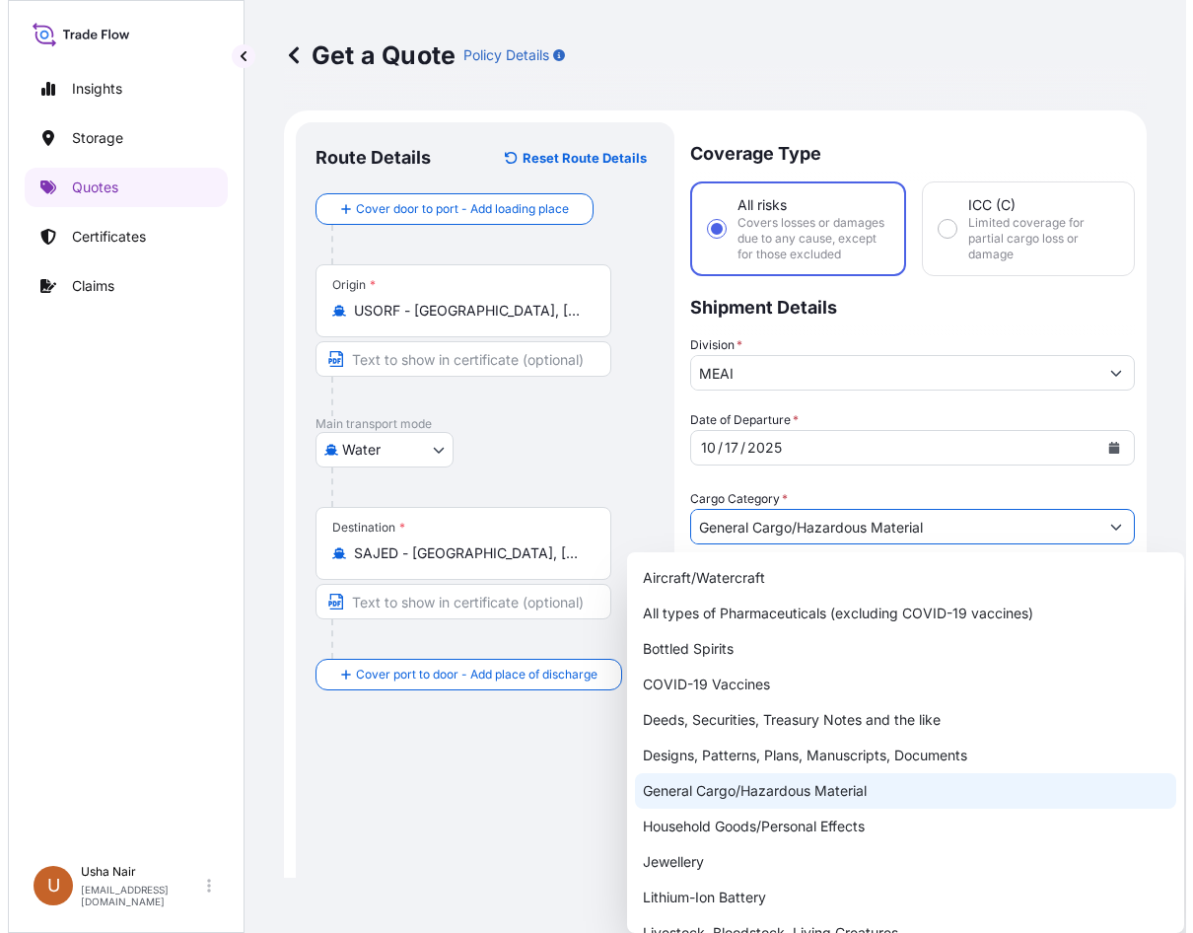
scroll to position [0, 0]
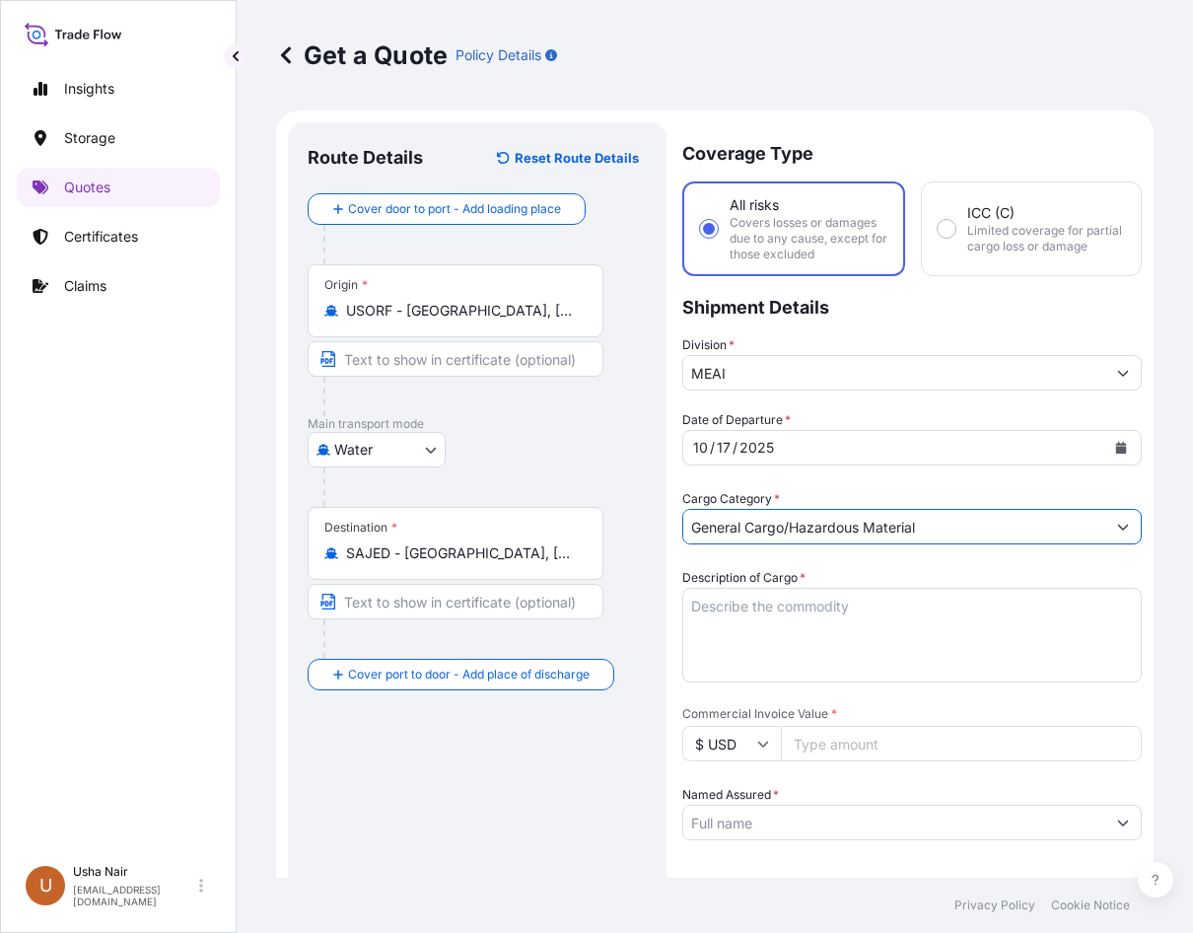
click at [773, 630] on textarea "Description of Cargo *" at bounding box center [912, 635] width 460 height 95
click at [886, 617] on textarea "Description of Cargo *" at bounding box center [912, 635] width 460 height 95
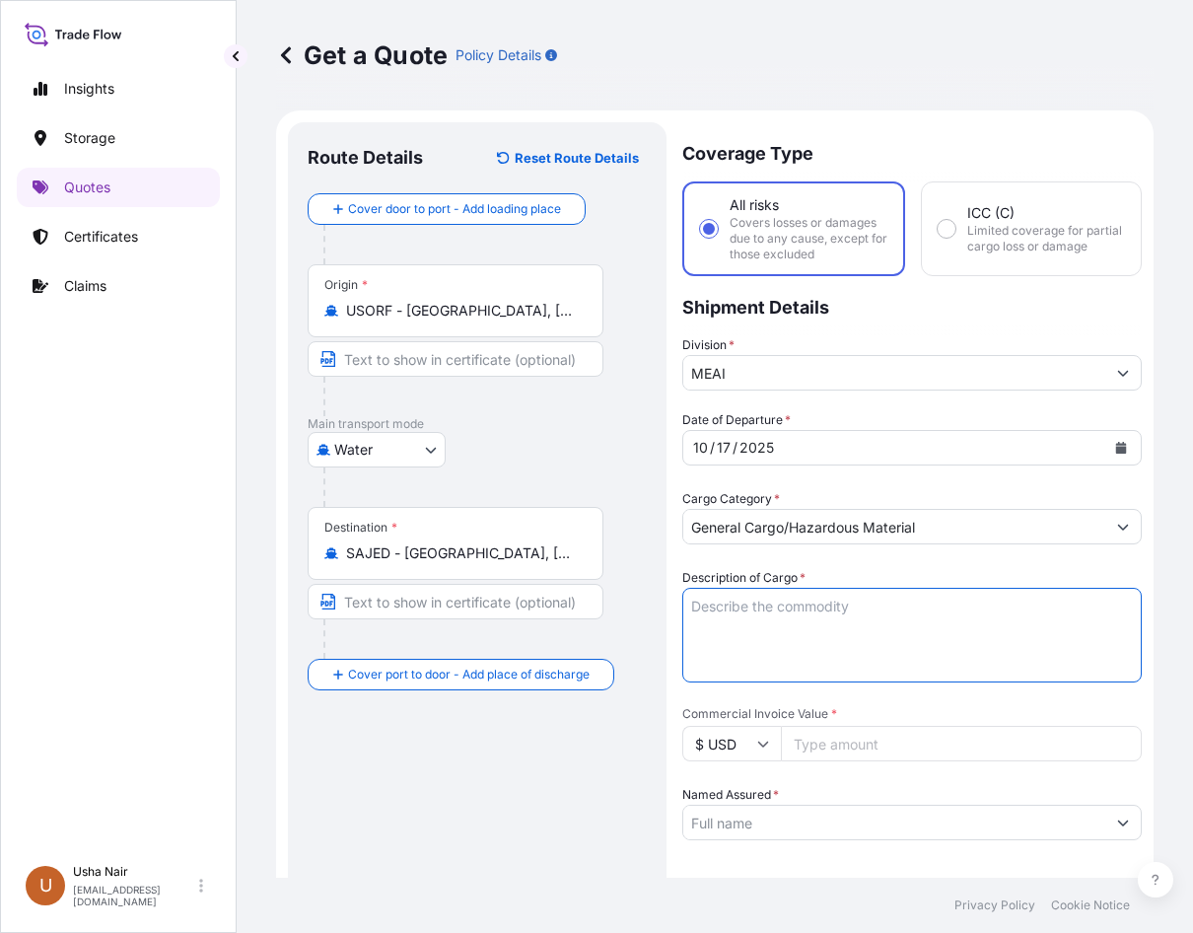
paste textarea "Pet Food"
type textarea "Pet Food"
click at [955, 749] on input "Commercial Invoice Value *" at bounding box center [961, 744] width 361 height 36
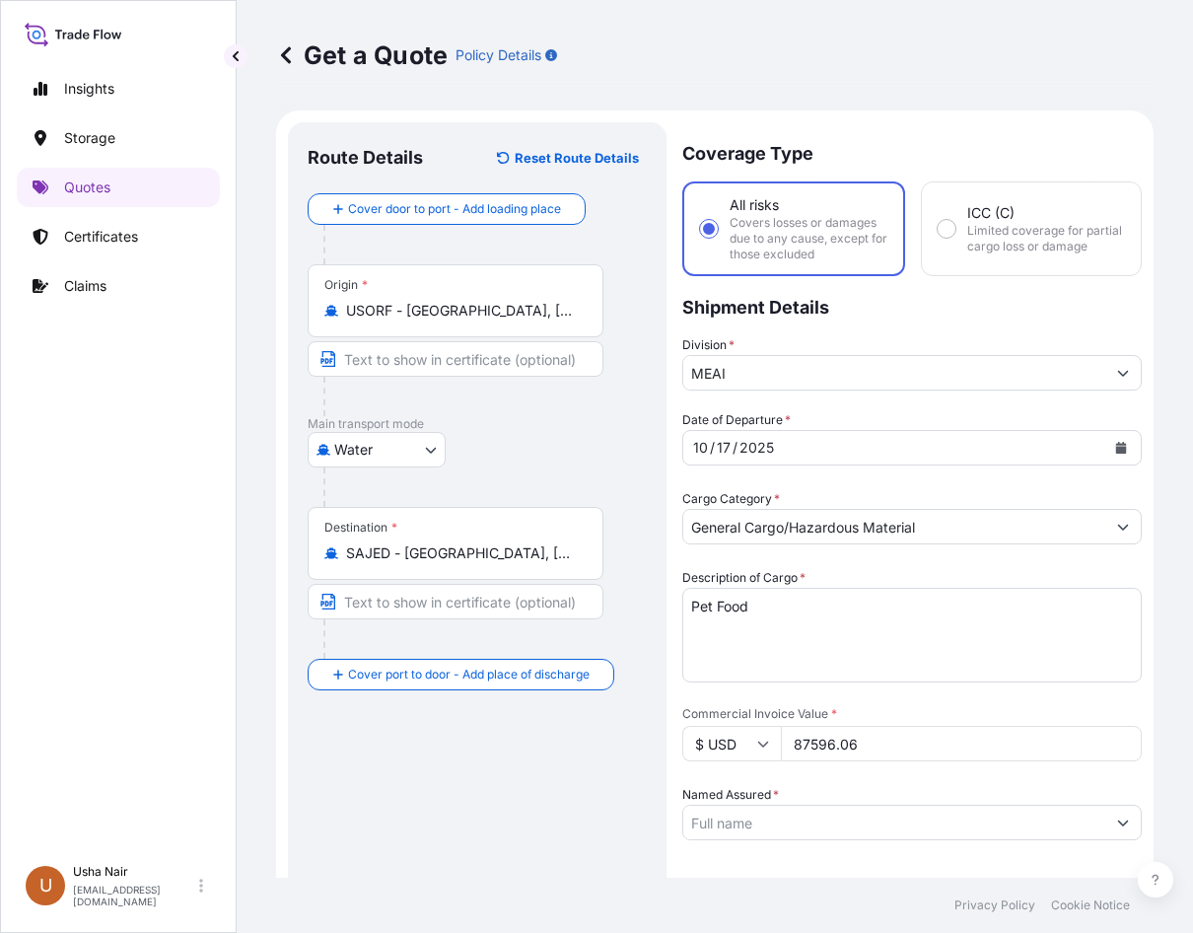
type input "87596.06"
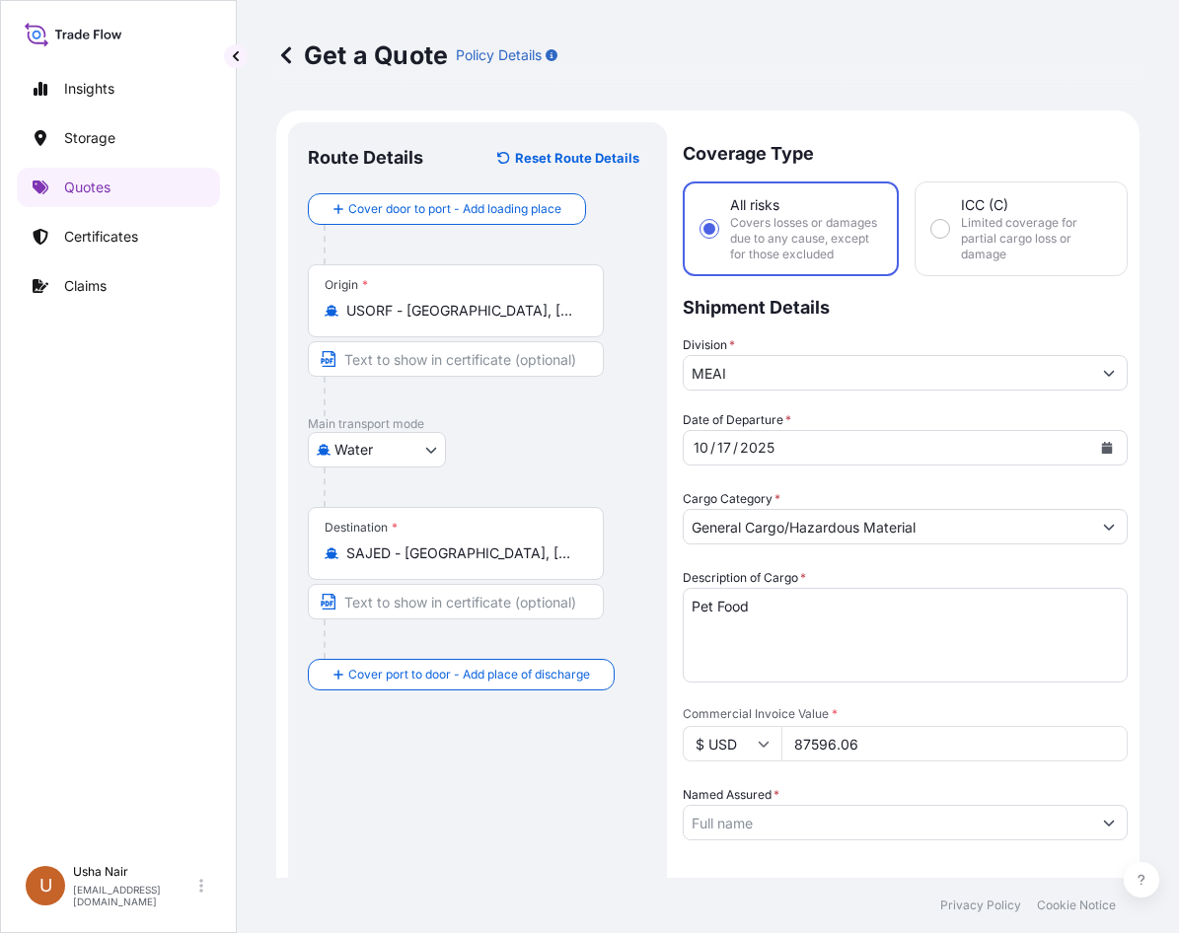
click at [727, 821] on div at bounding box center [904, 823] width 445 height 36
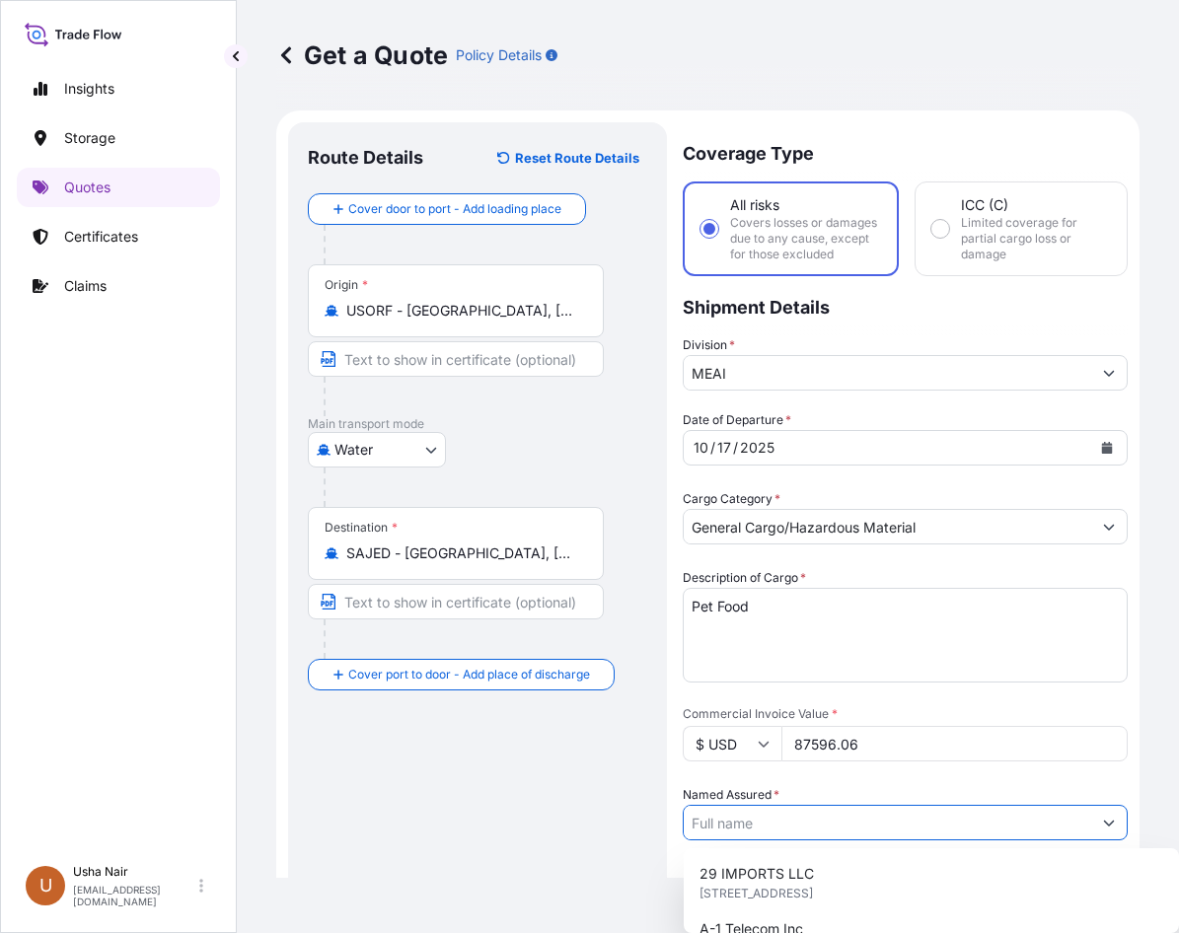
paste input "Pet Products Trading co"
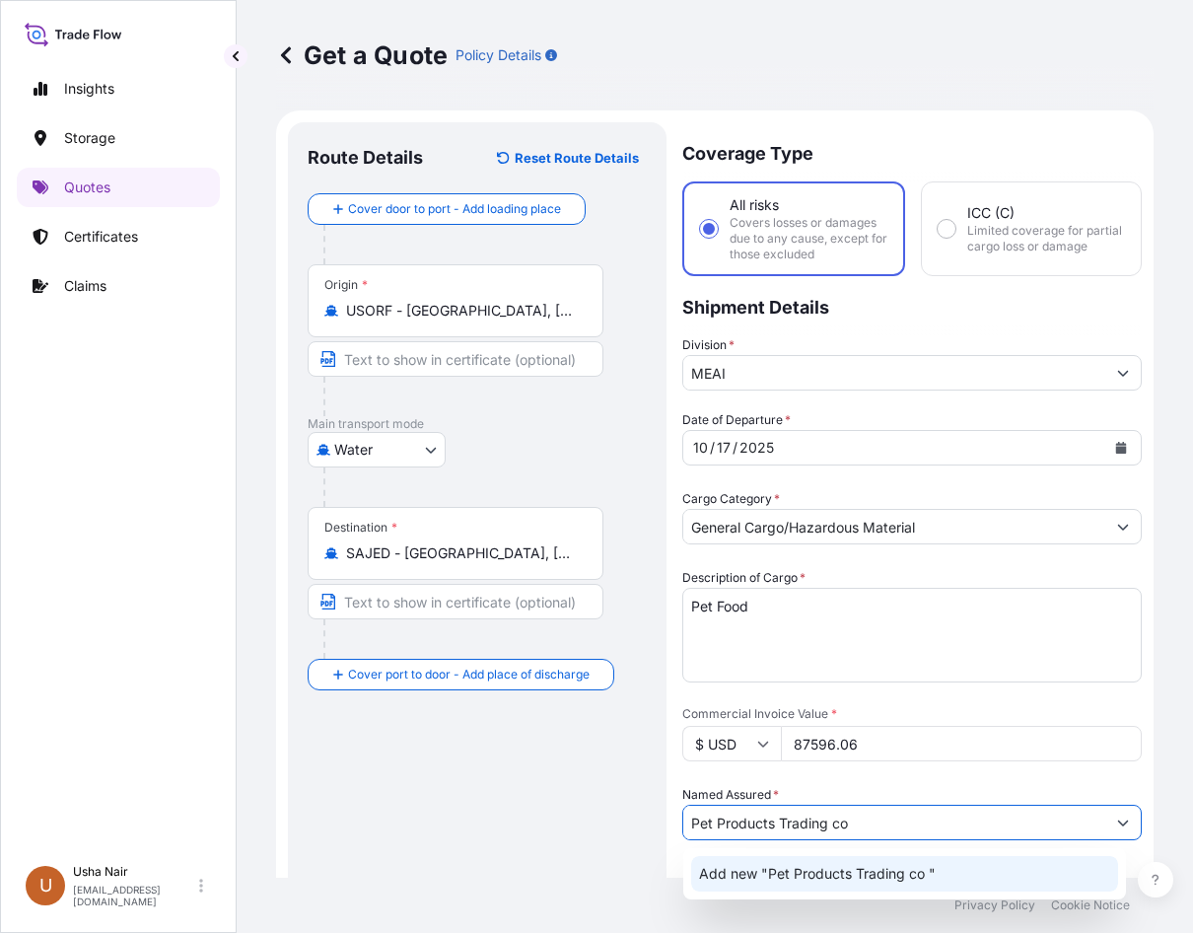
click at [894, 870] on span "Add new "Pet Products Trading co "" at bounding box center [817, 874] width 237 height 20
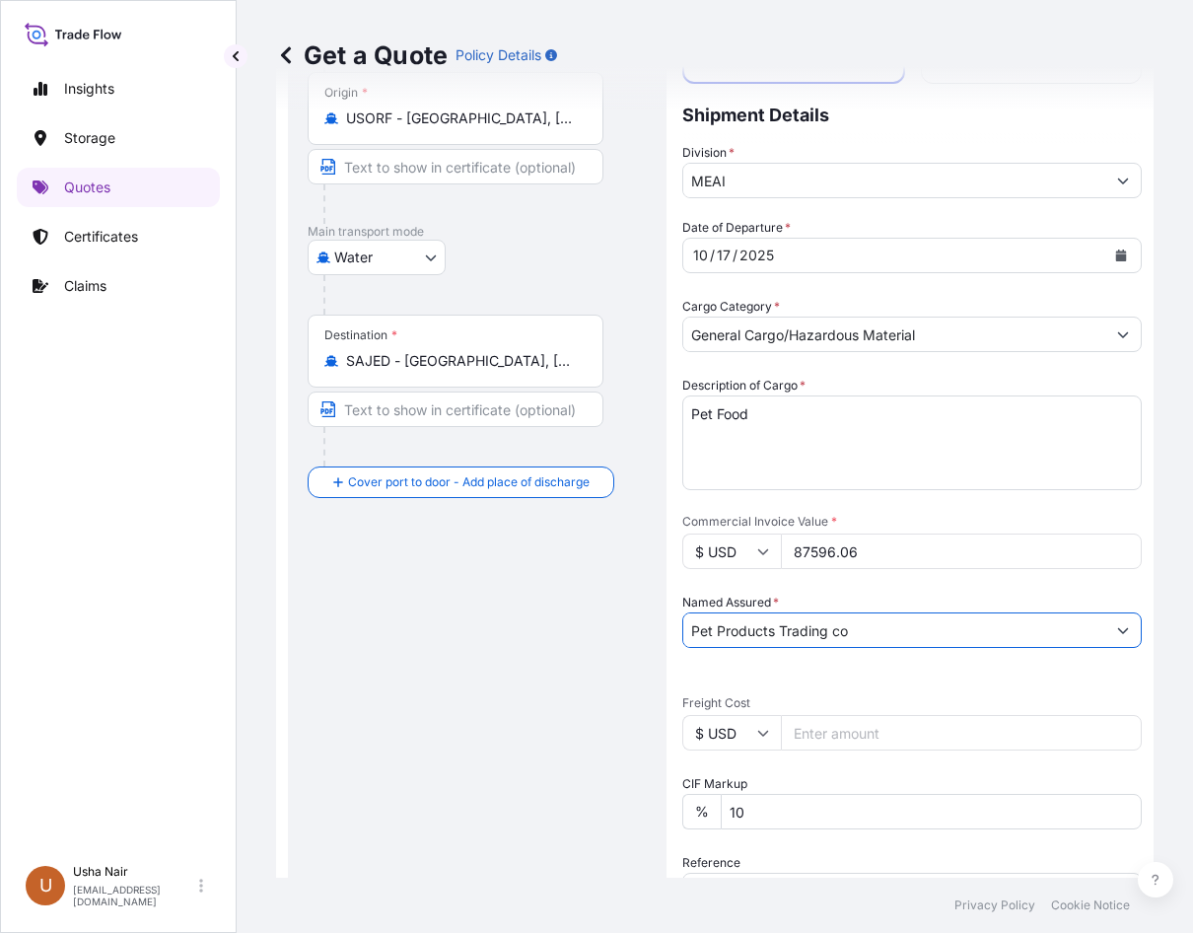
scroll to position [197, 0]
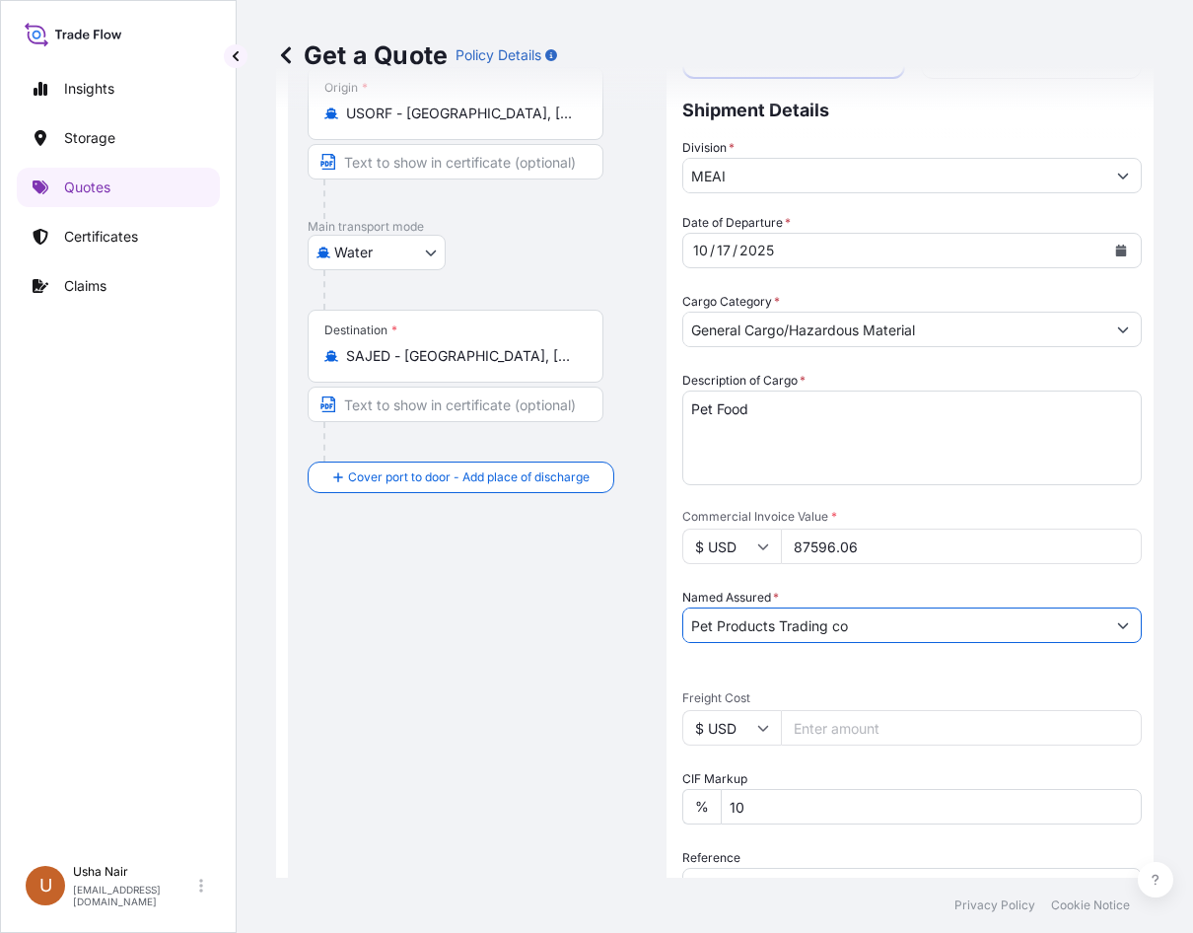
type input "Pet Products Trading co"
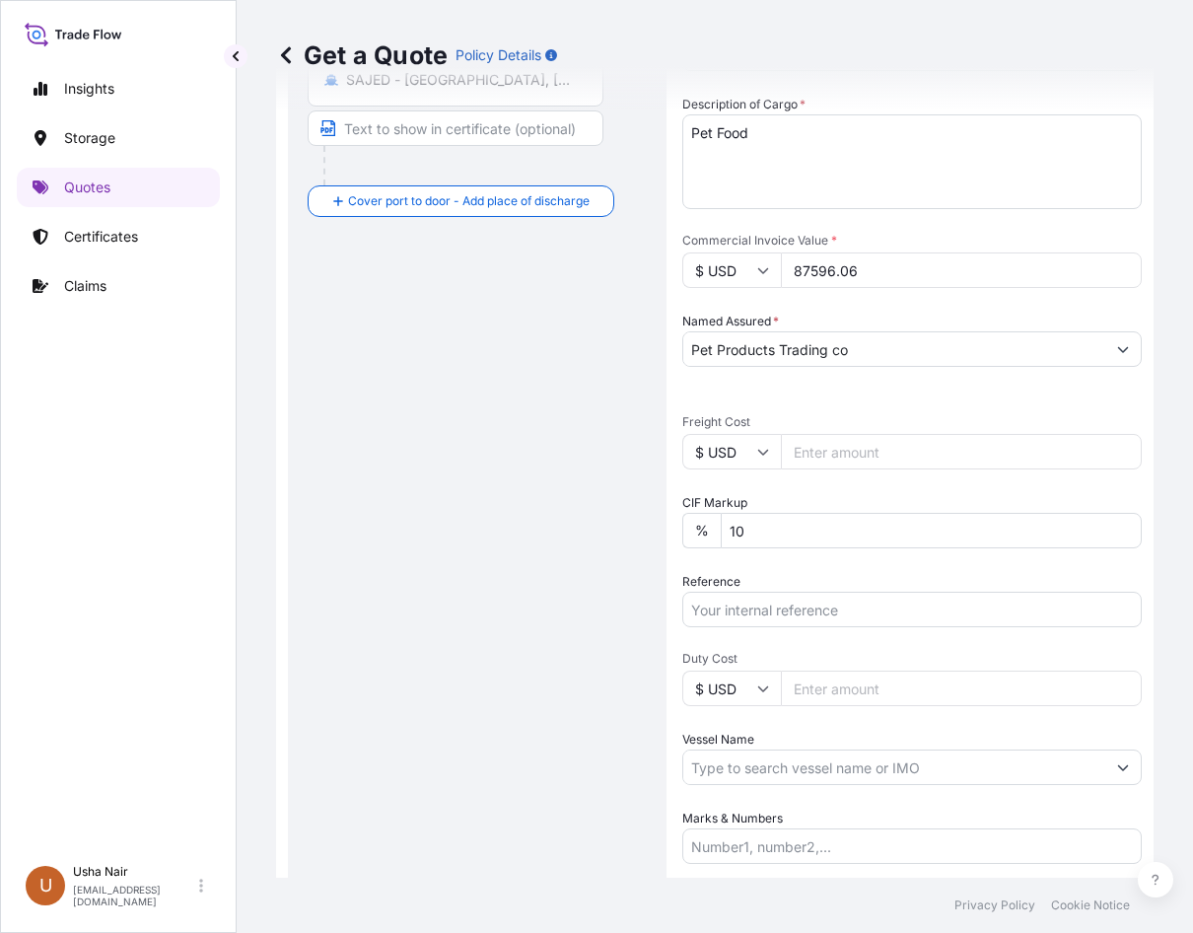
scroll to position [493, 0]
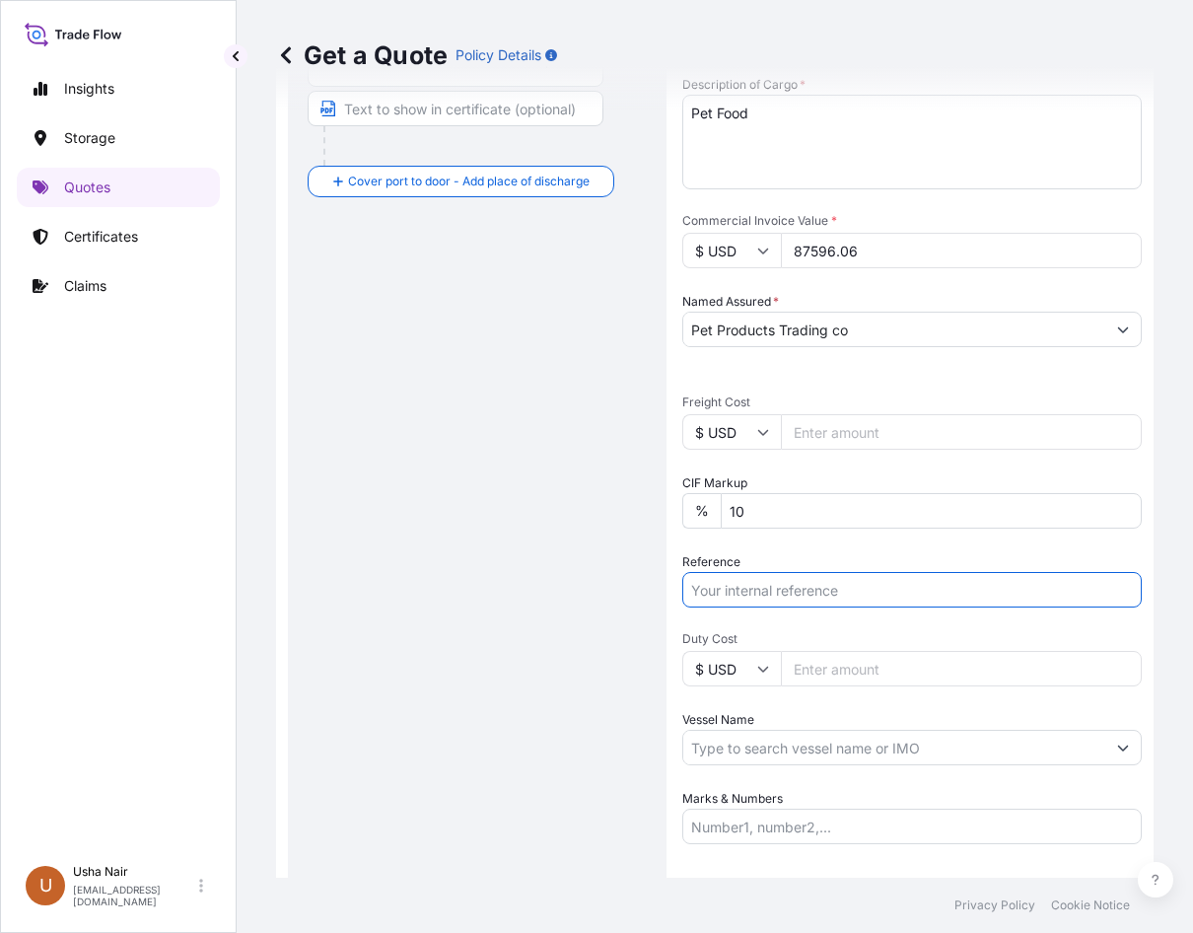
click at [761, 594] on input "Reference" at bounding box center [912, 590] width 460 height 36
paste input "SSLS3430"
type input "SSLS3430"
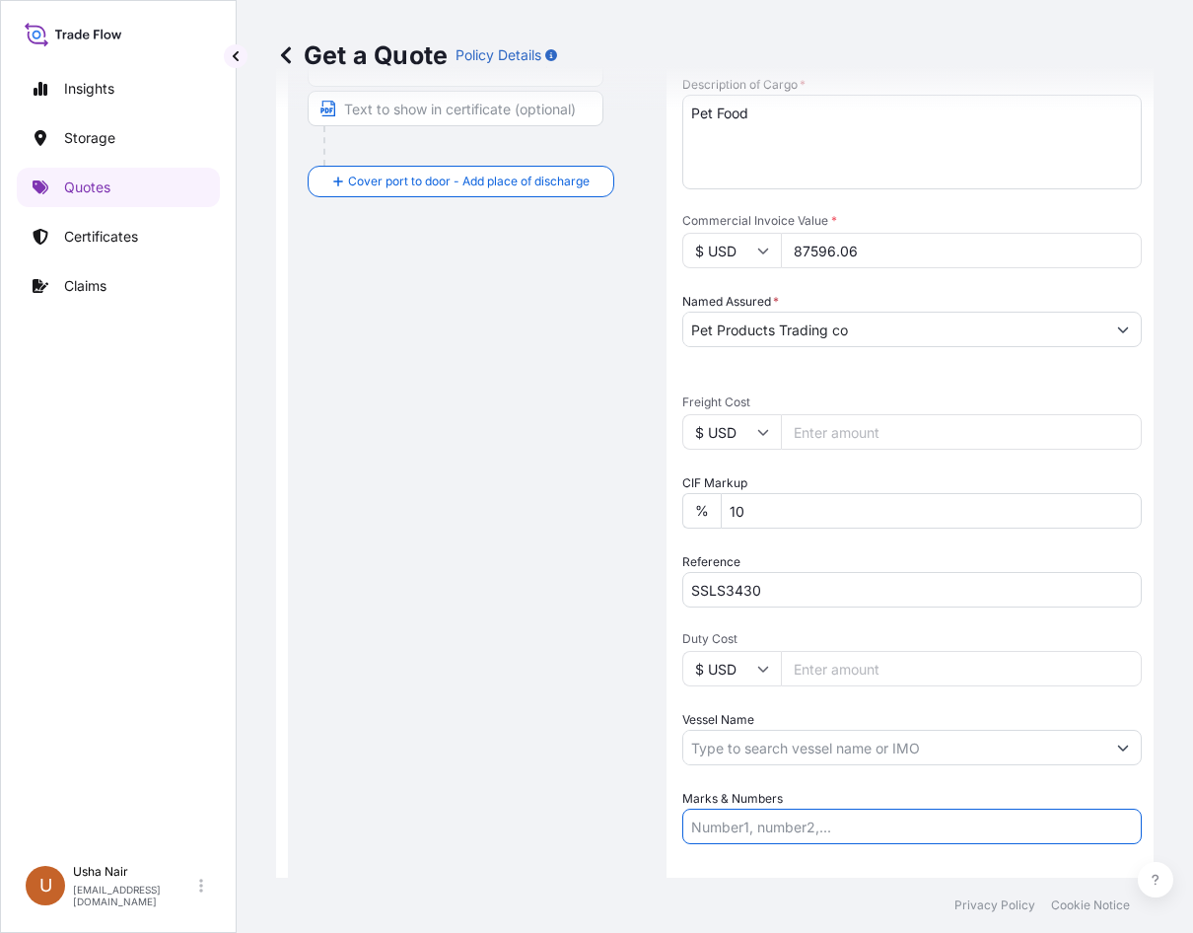
click at [859, 824] on input "Marks & Numbers" at bounding box center [912, 827] width 460 height 36
paste input "SSLS3430"
type input "SSLS3430"
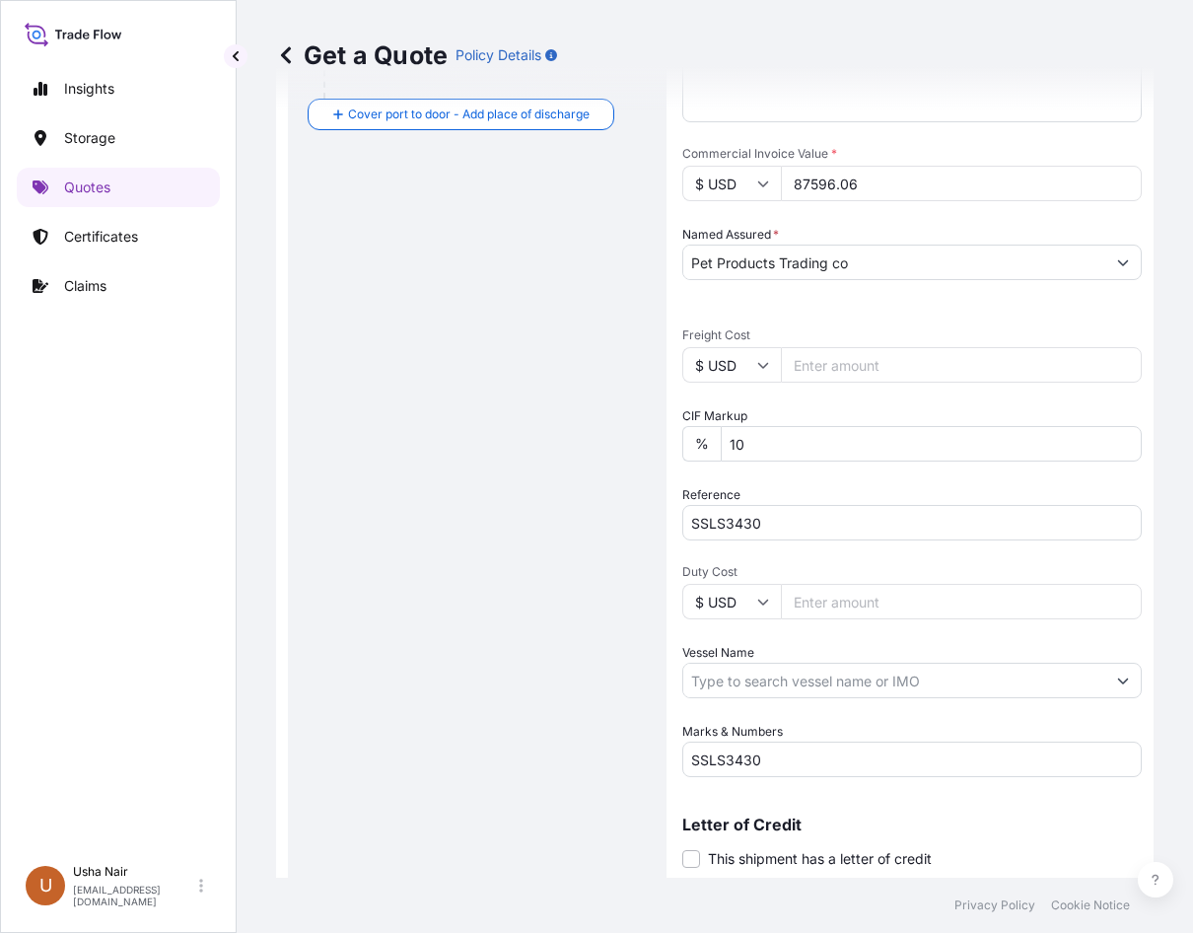
scroll to position [618, 0]
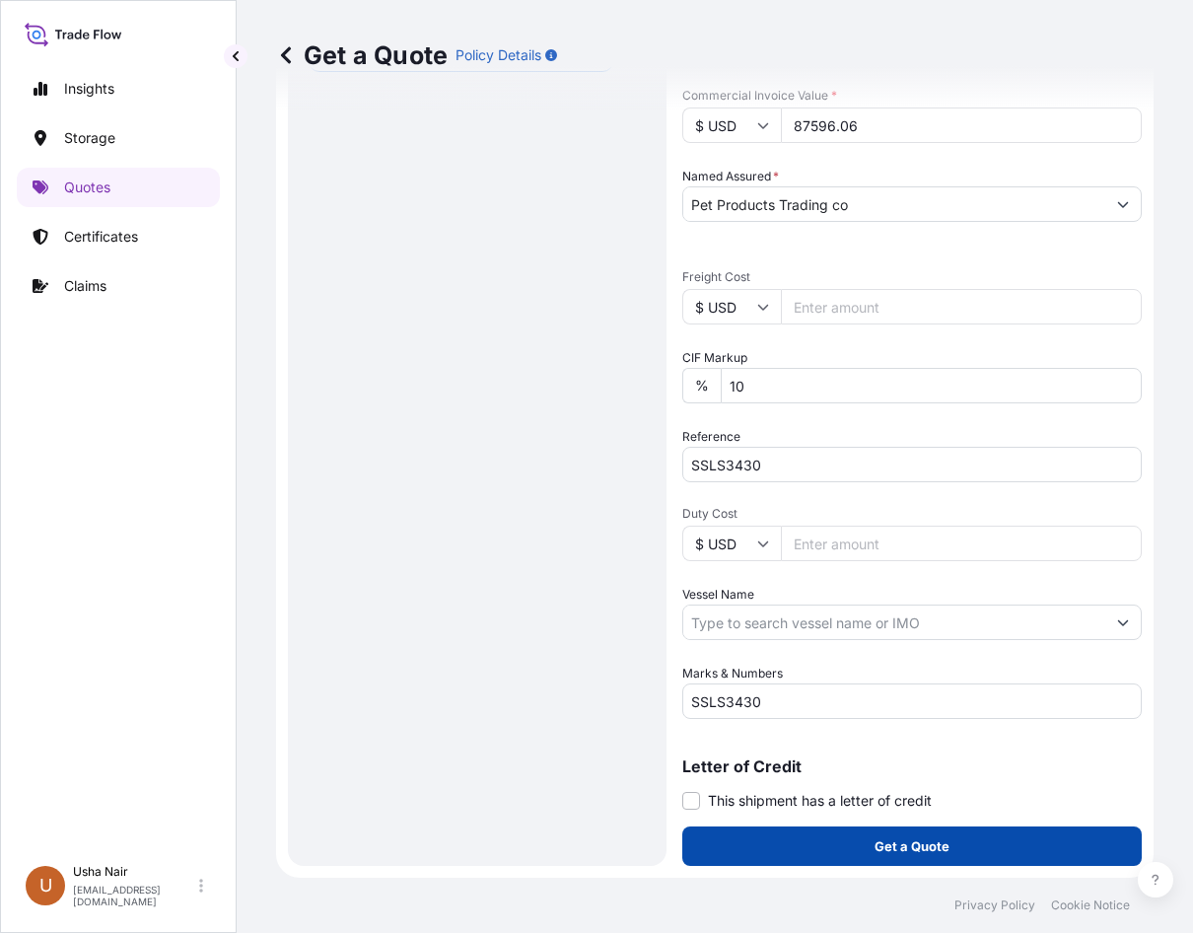
click at [909, 853] on p "Get a Quote" at bounding box center [912, 846] width 75 height 20
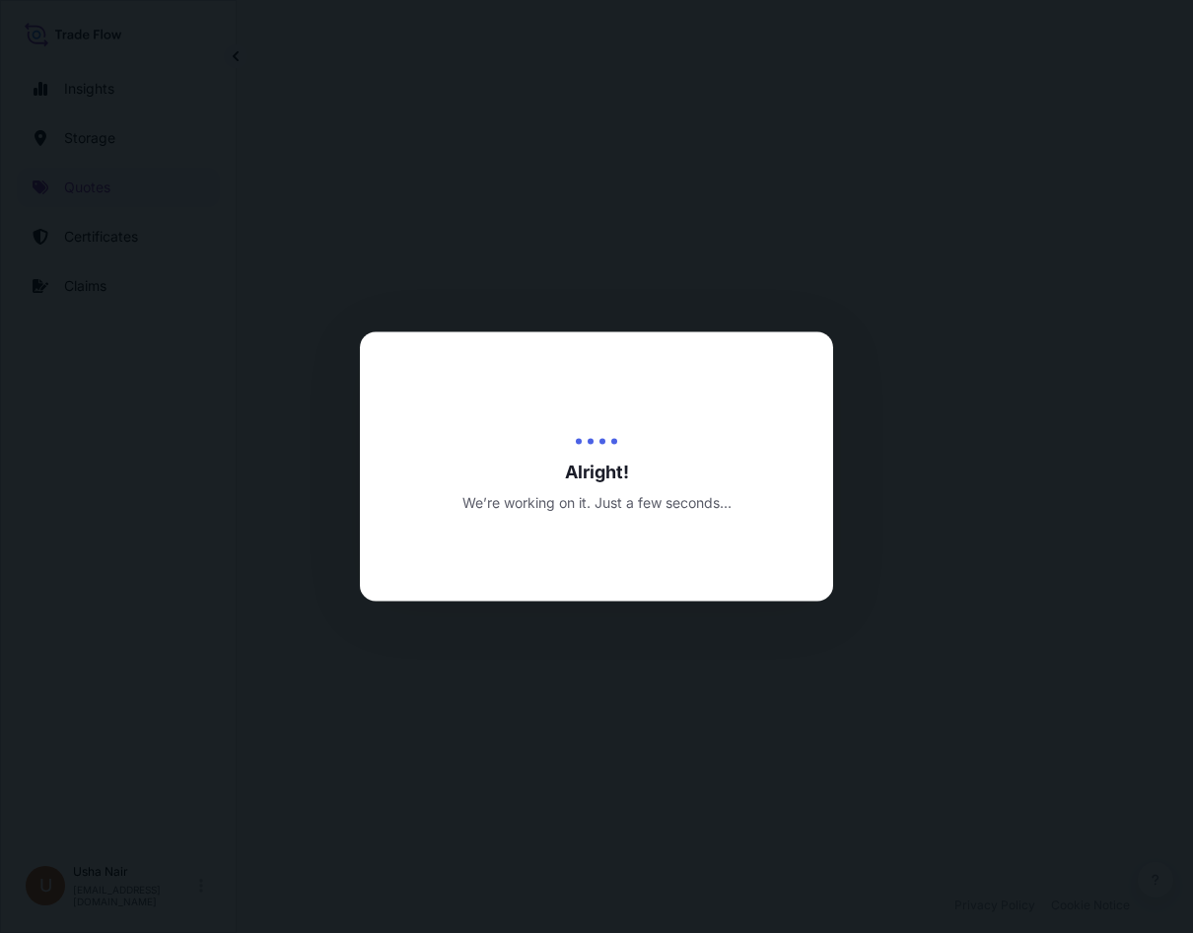
select select "Water"
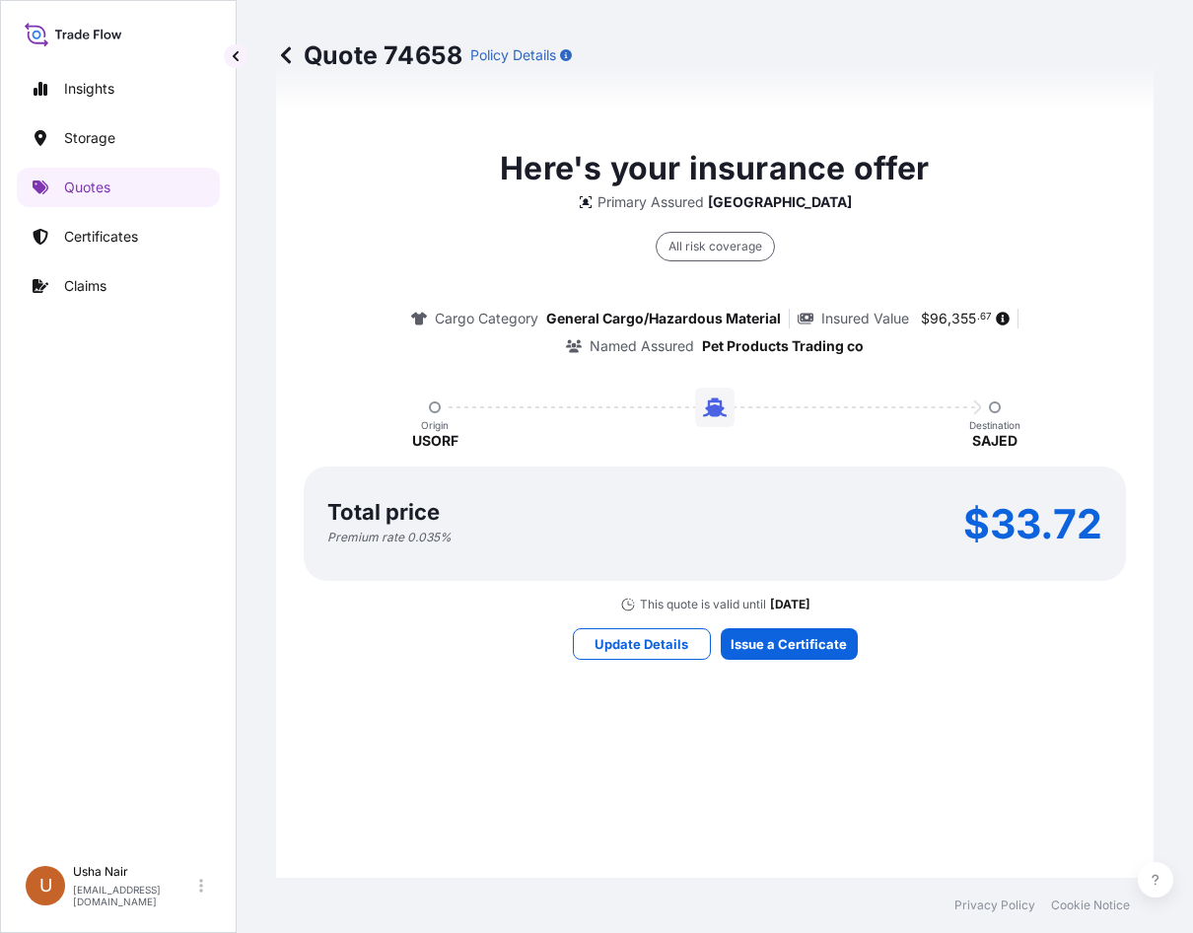
scroll to position [2206, 0]
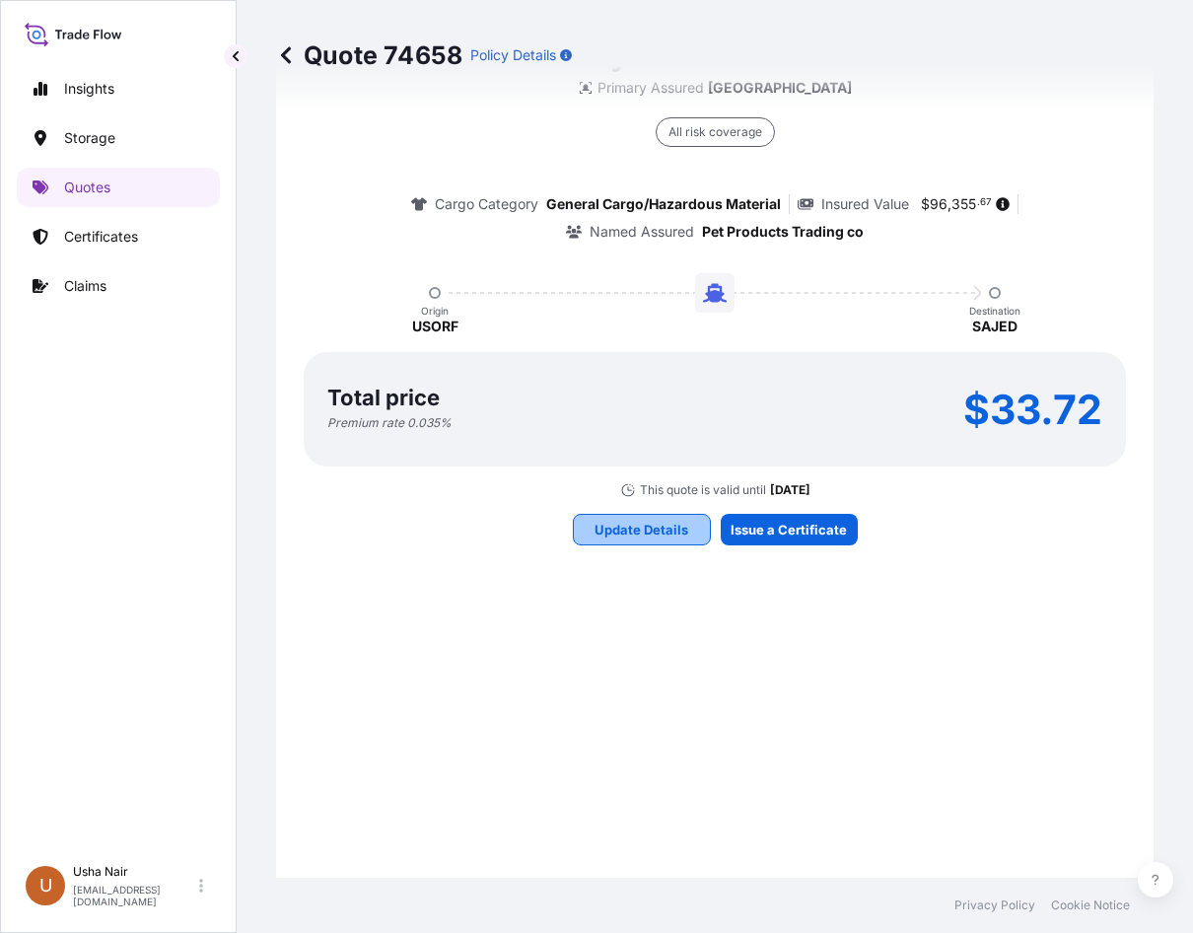
click at [661, 529] on p "Update Details" at bounding box center [642, 530] width 94 height 20
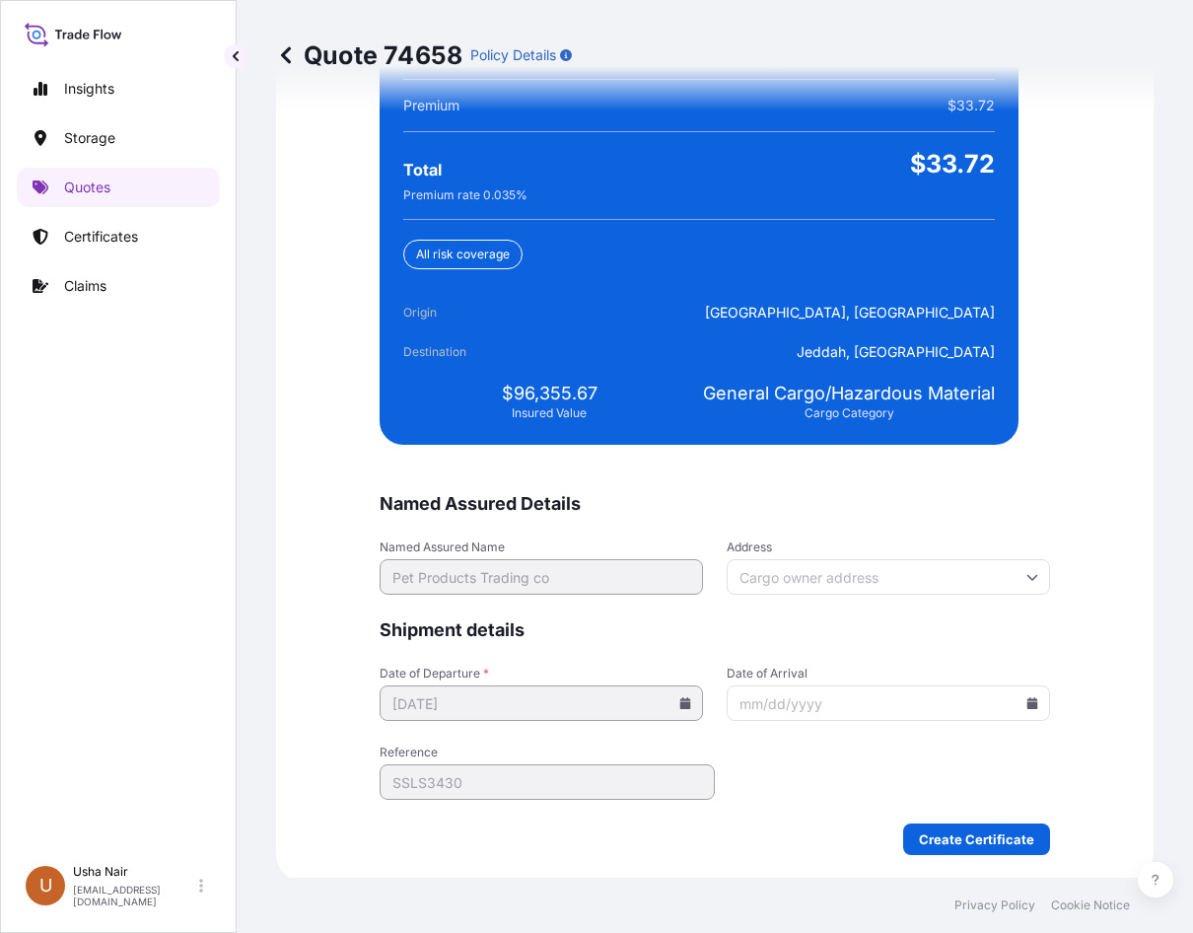
scroll to position [4572, 0]
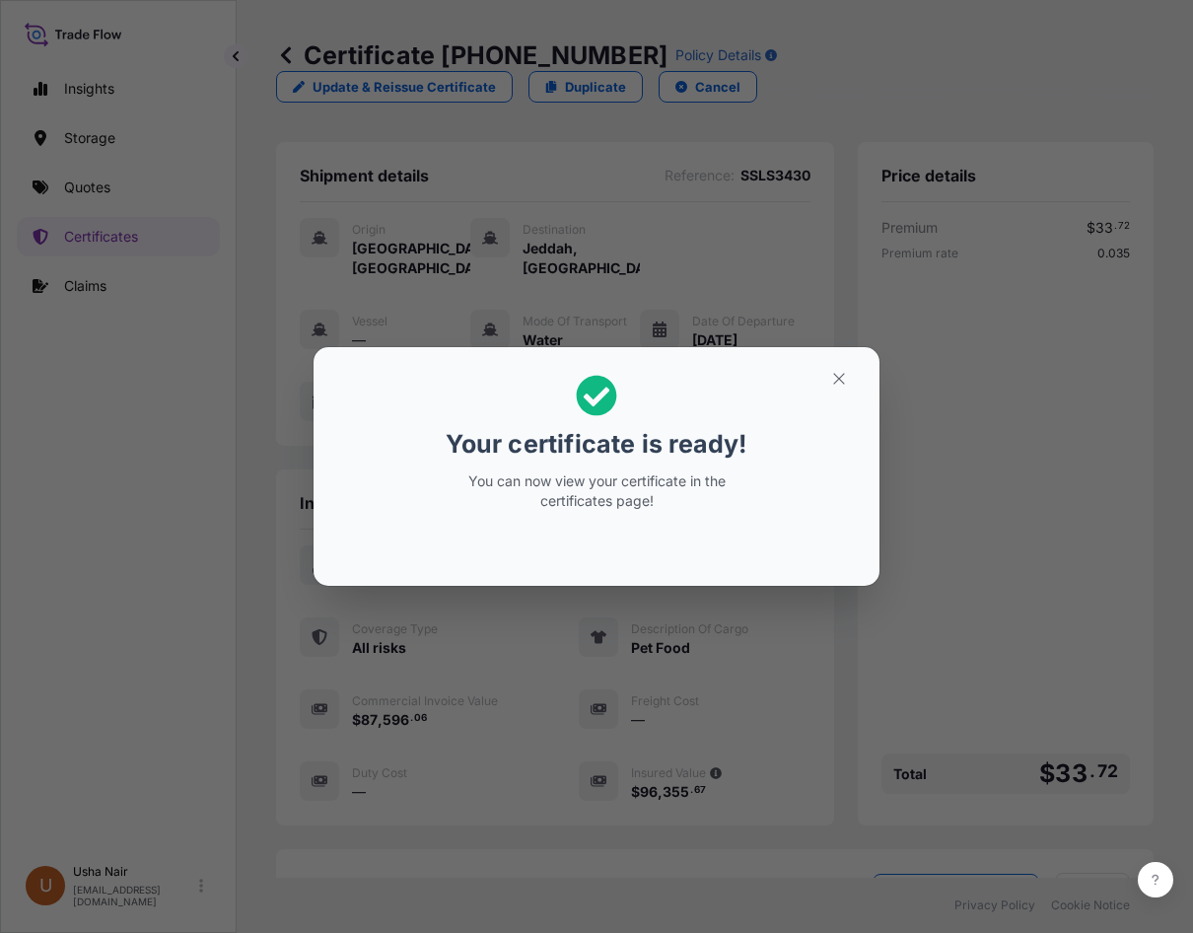
click at [604, 400] on icon at bounding box center [597, 396] width 40 height 40
click at [842, 370] on icon "button" at bounding box center [839, 379] width 18 height 18
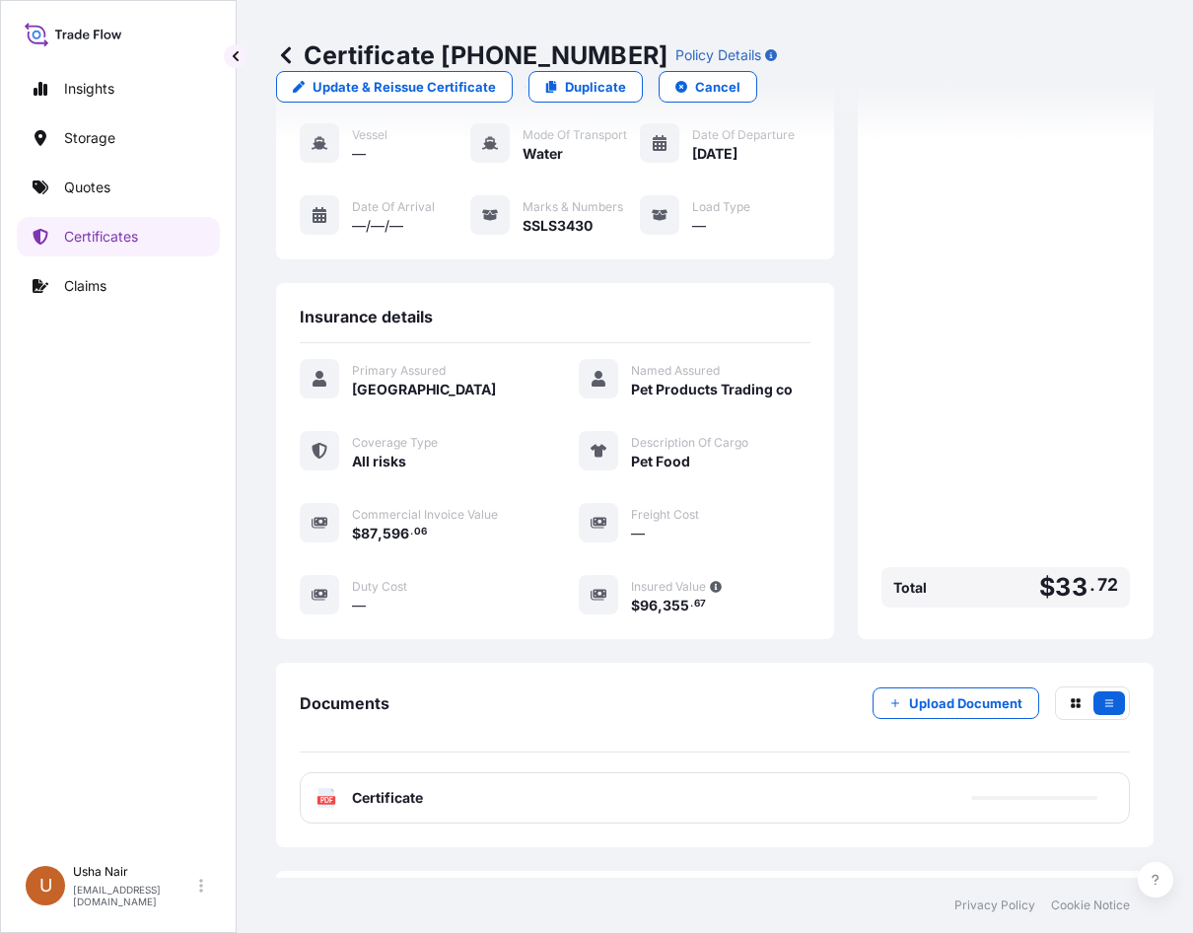
scroll to position [279, 0]
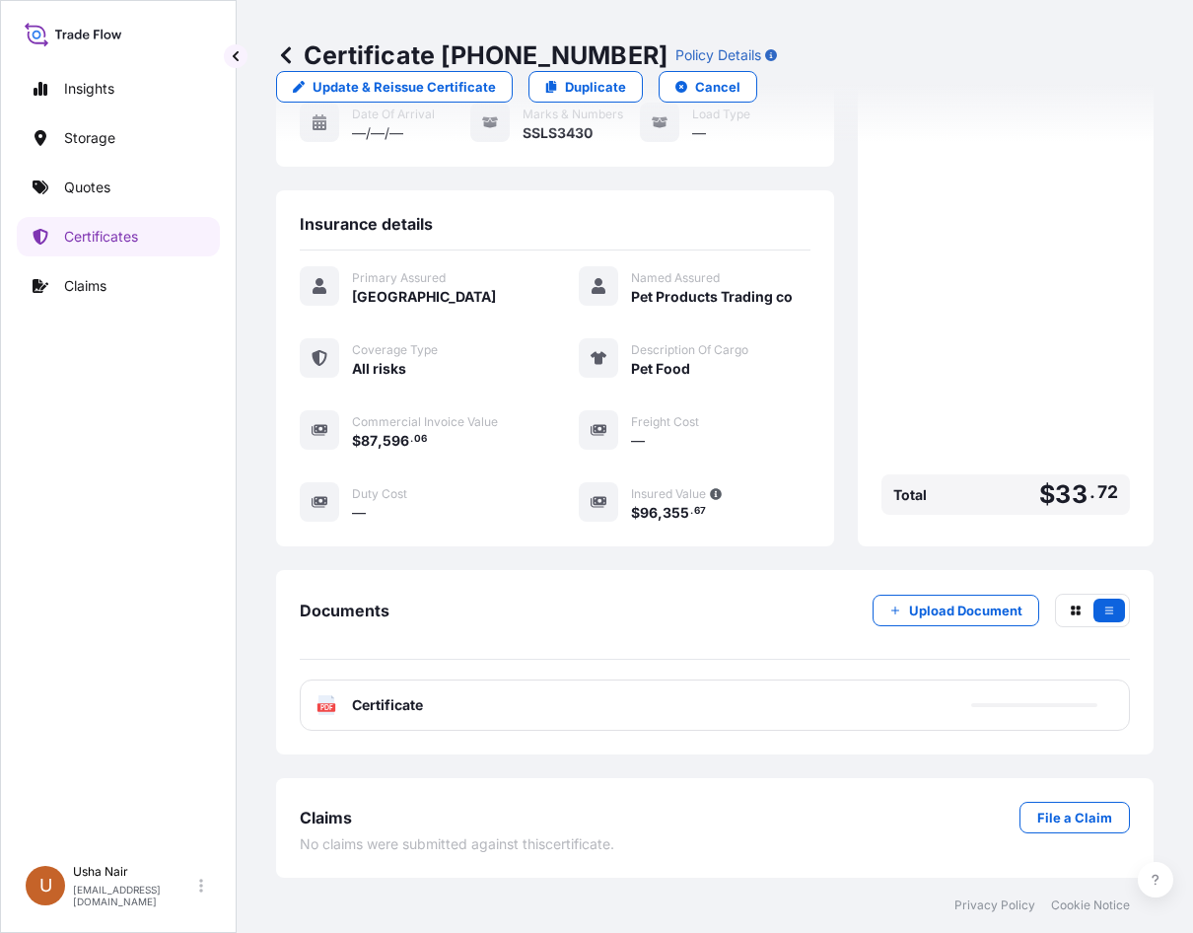
click at [365, 699] on span "Certificate" at bounding box center [387, 705] width 71 height 20
click at [318, 707] on rect at bounding box center [327, 707] width 18 height 8
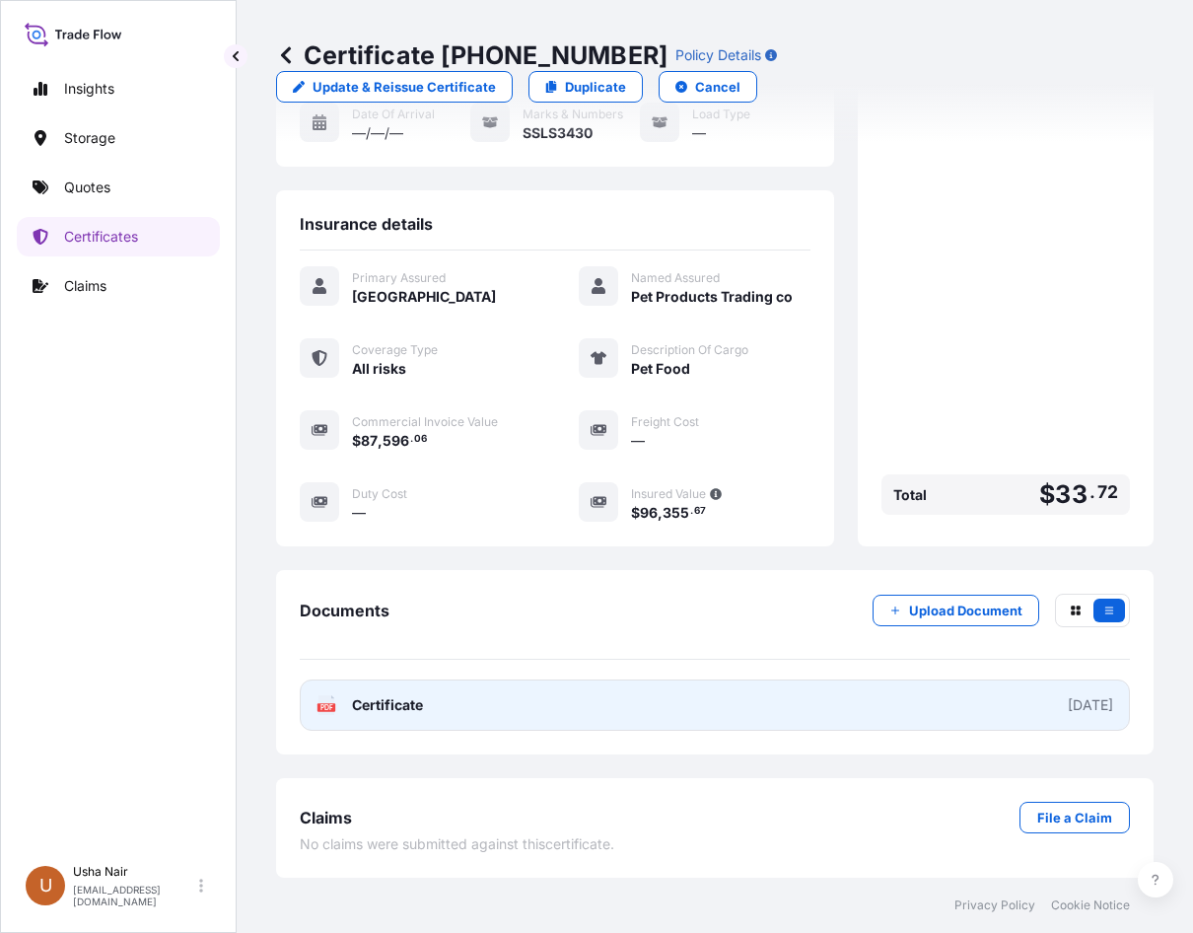
click at [455, 704] on link "PDF Certificate [DATE]" at bounding box center [715, 705] width 830 height 51
